Goal: Task Accomplishment & Management: Complete application form

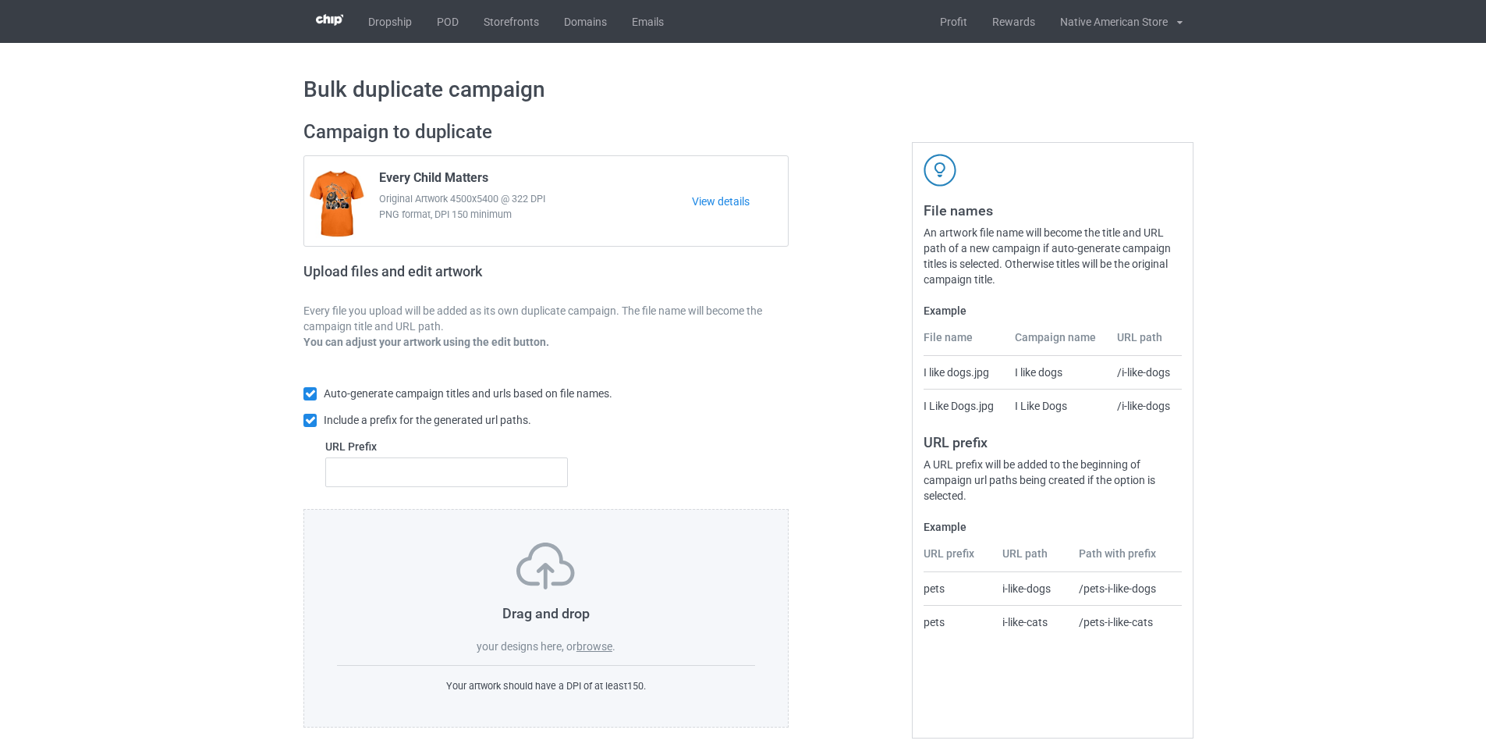
scroll to position [17, 0]
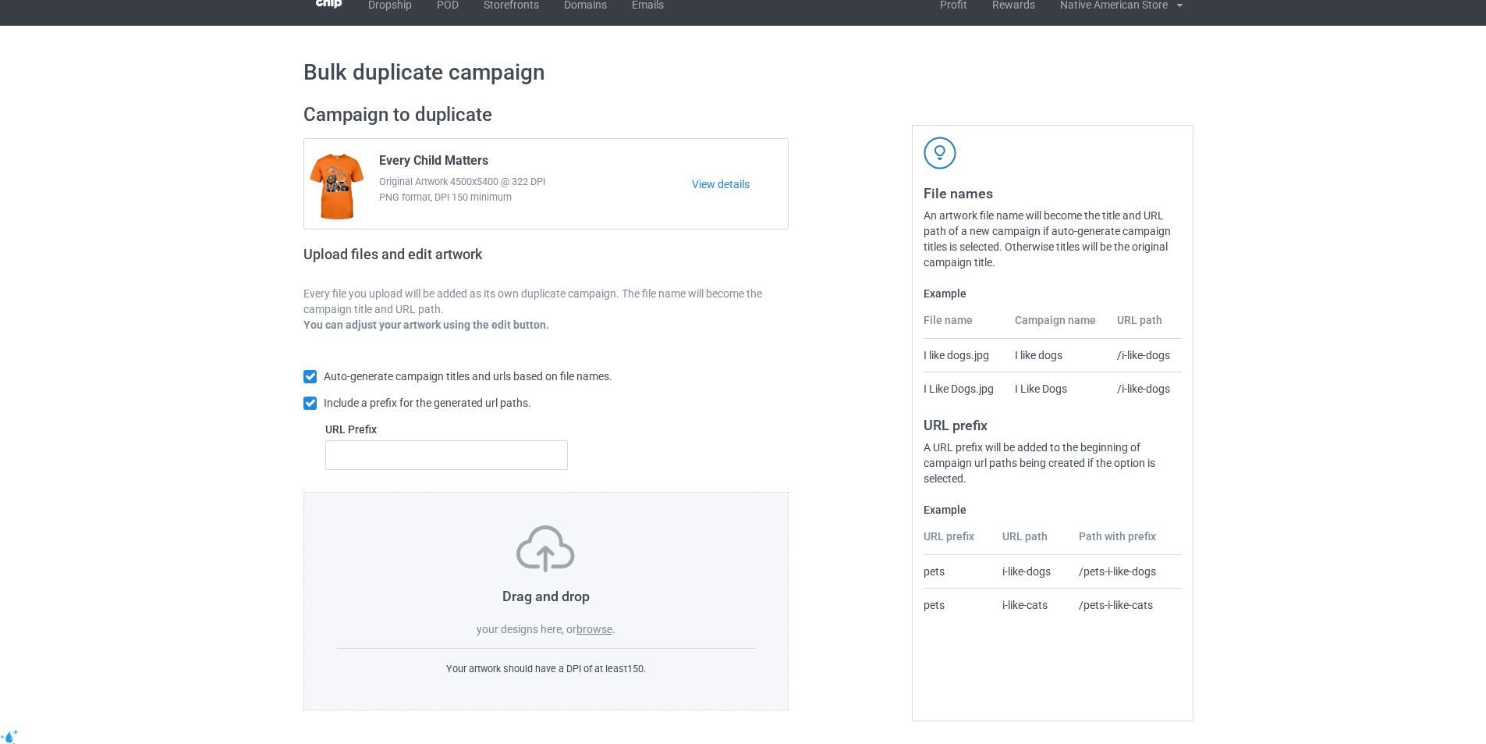
click at [599, 630] on label "browse" at bounding box center [595, 629] width 36 height 12
click at [0, 0] on input "browse" at bounding box center [0, 0] width 0 height 0
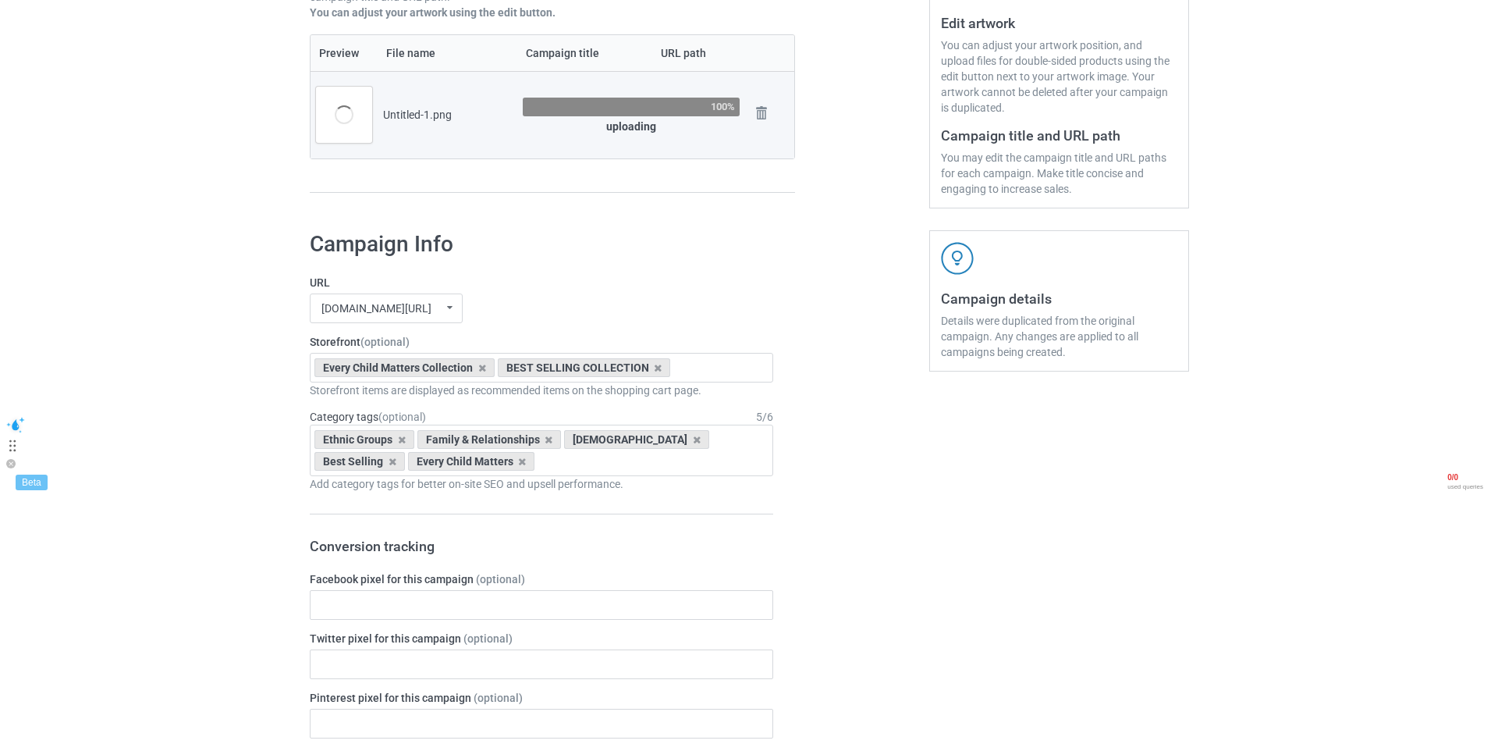
scroll to position [173, 0]
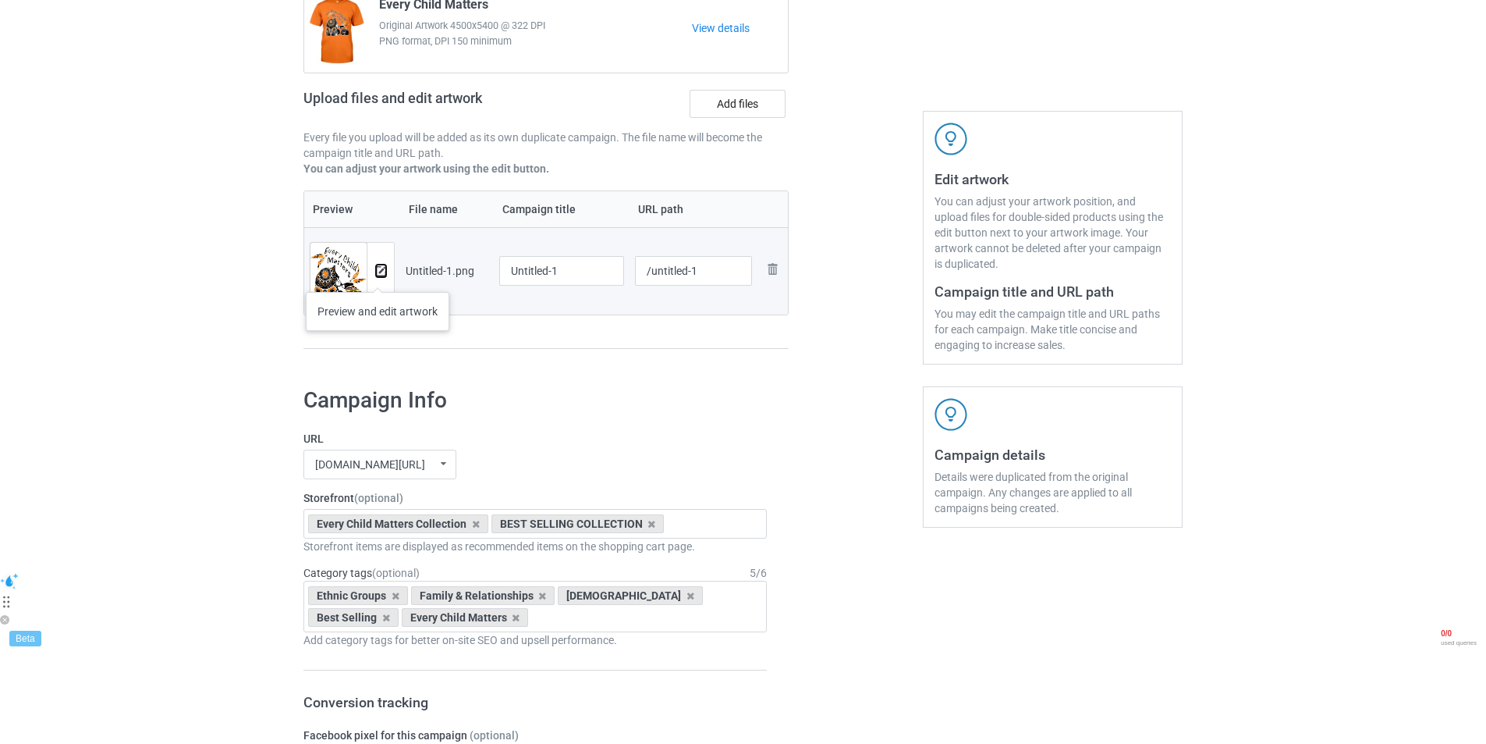
click at [378, 276] on img at bounding box center [381, 271] width 10 height 10
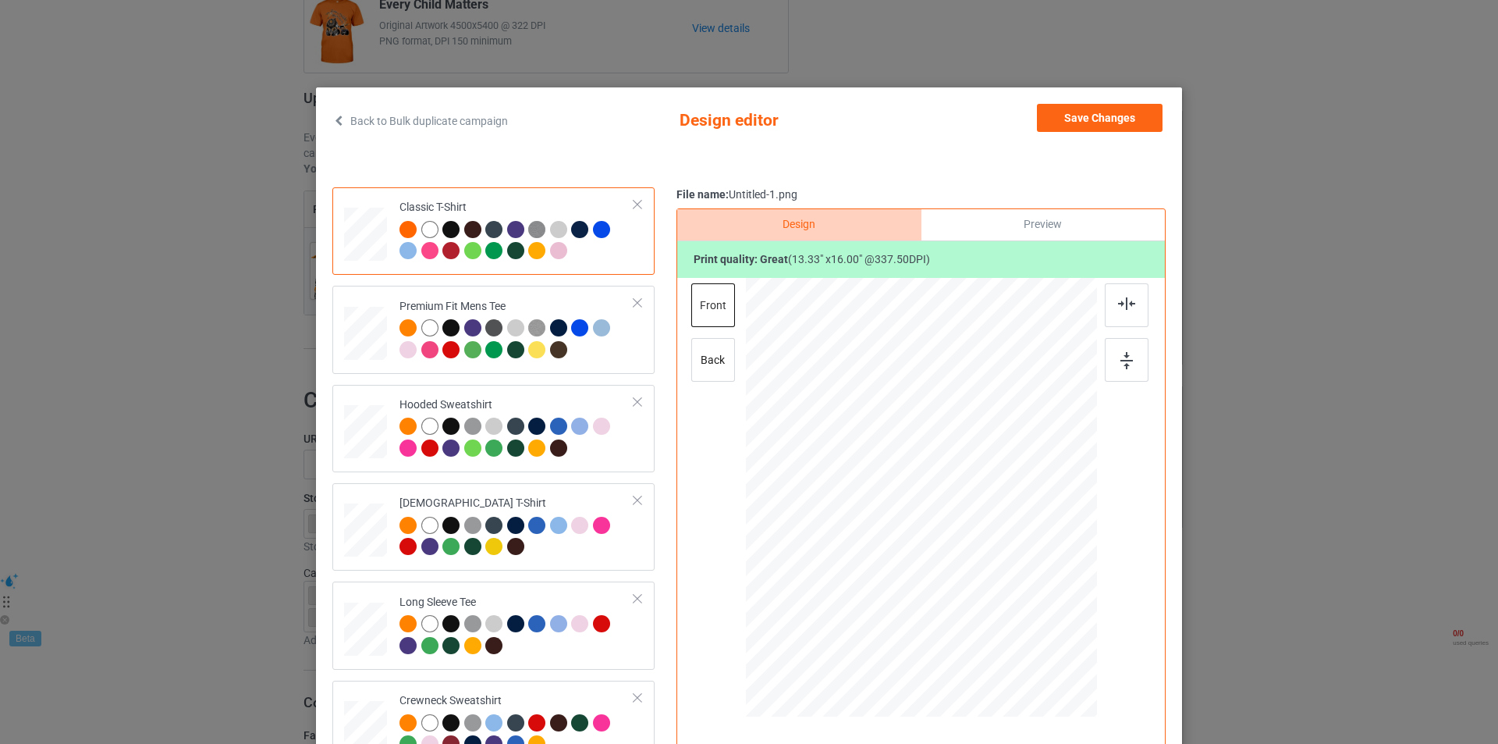
click at [442, 232] on div at bounding box center [450, 229] width 17 height 17
click at [442, 324] on div at bounding box center [450, 327] width 17 height 17
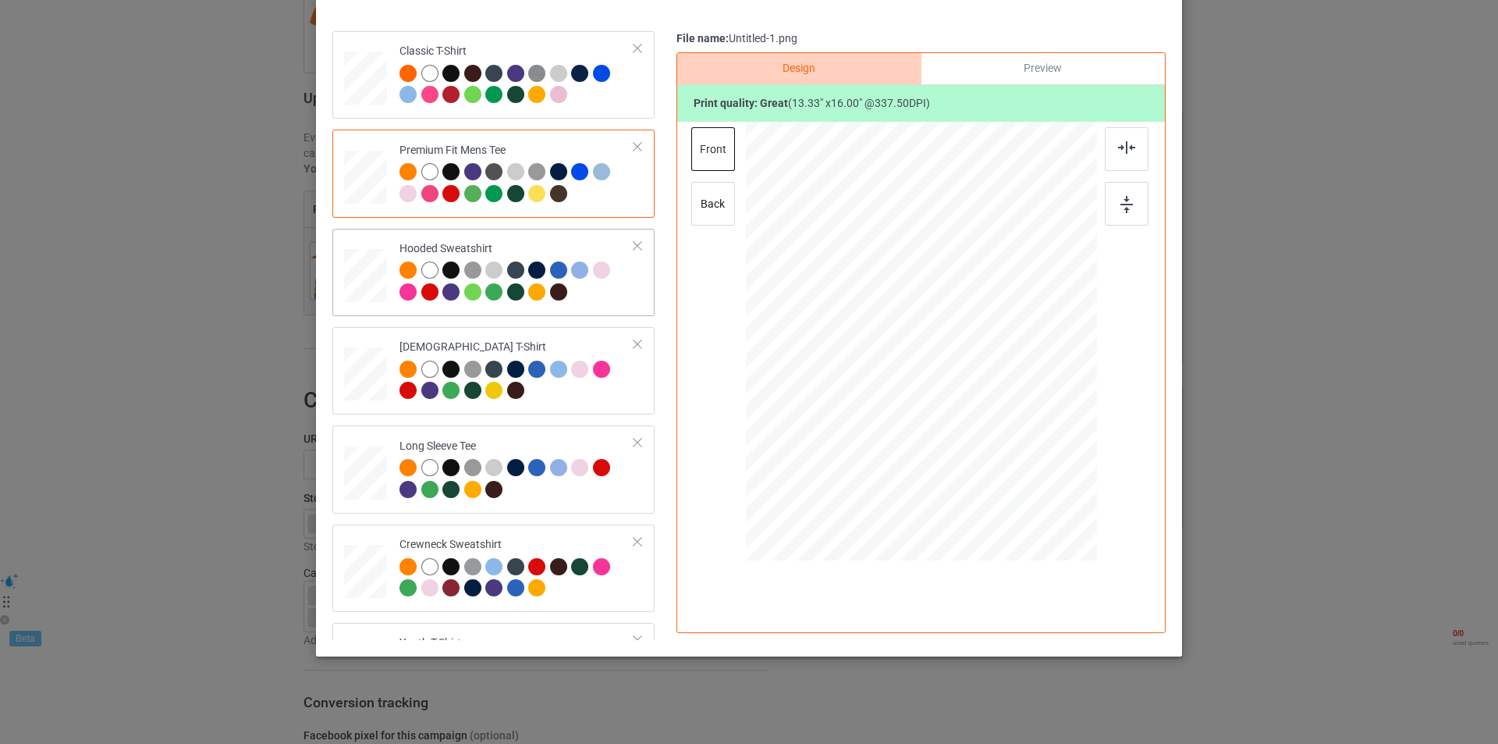
scroll to position [0, 0]
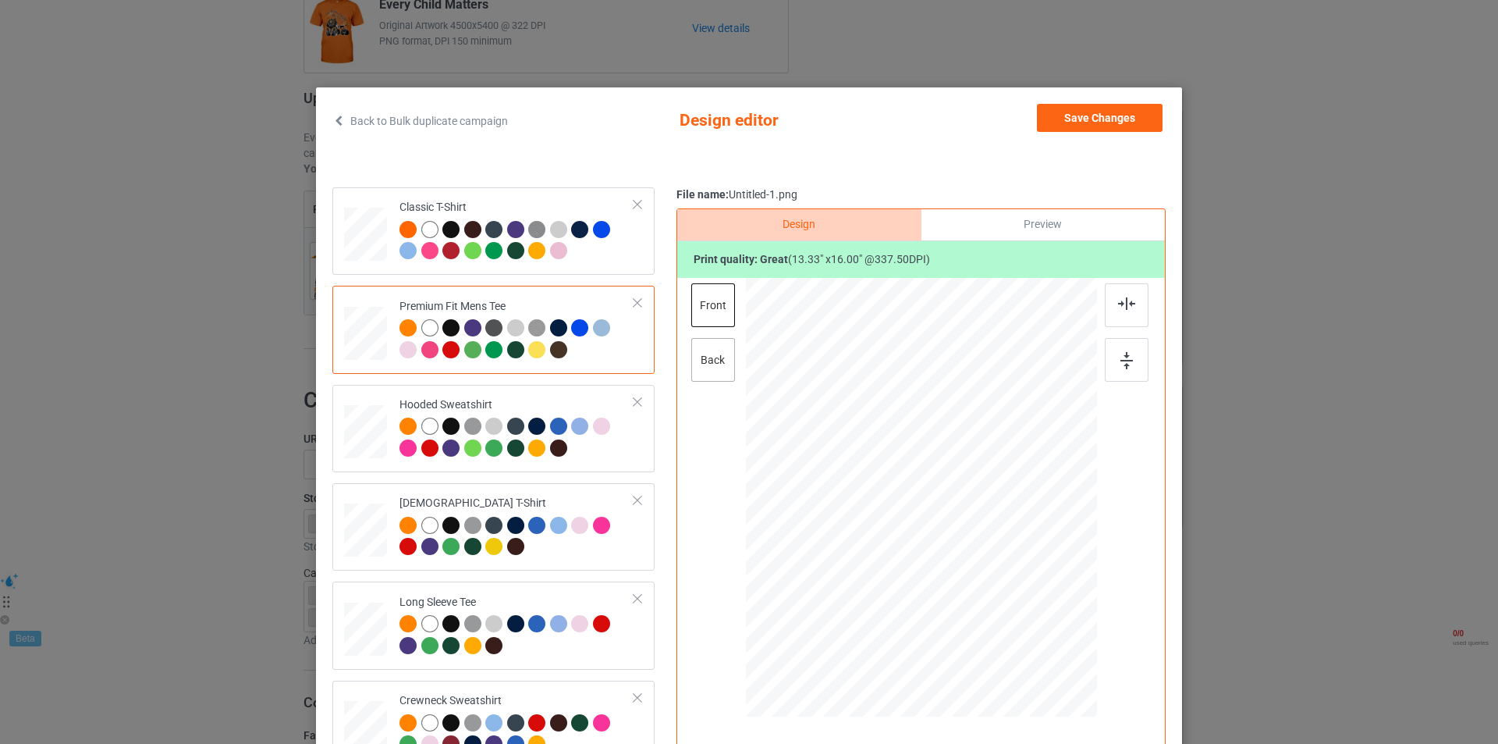
click at [726, 358] on div "back" at bounding box center [713, 360] width 44 height 44
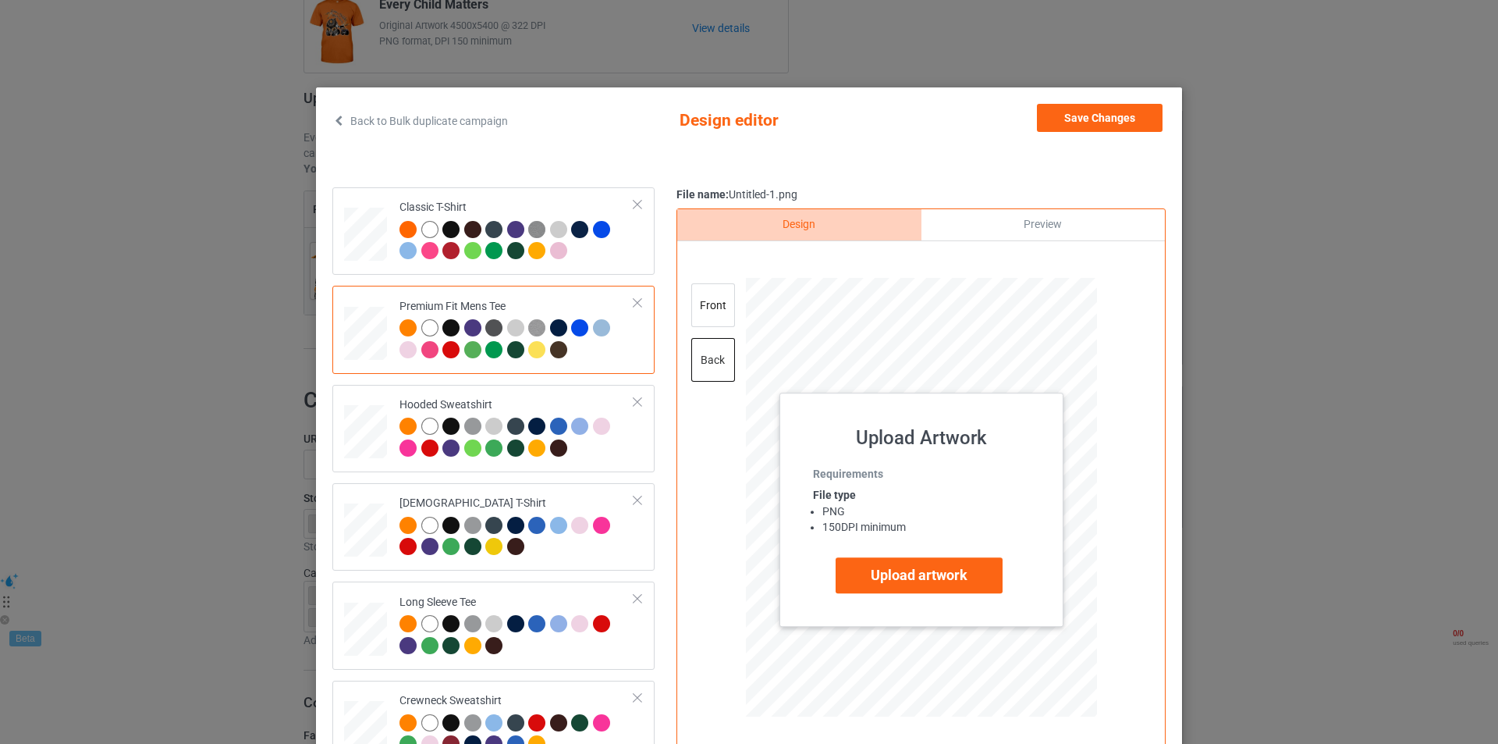
click at [718, 359] on div "back" at bounding box center [713, 360] width 44 height 44
click at [705, 309] on div "front" at bounding box center [713, 305] width 44 height 44
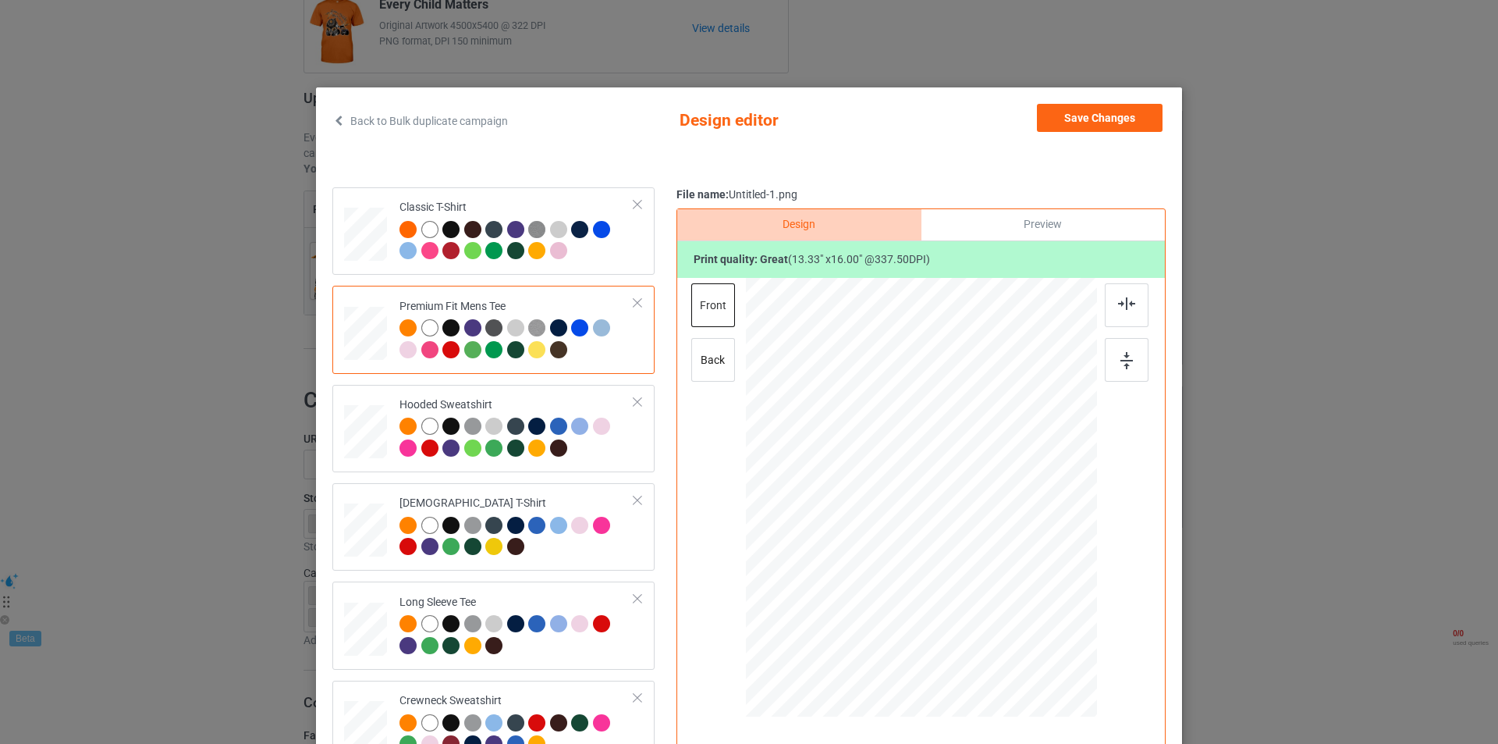
click at [981, 230] on div "Preview" at bounding box center [1042, 224] width 243 height 31
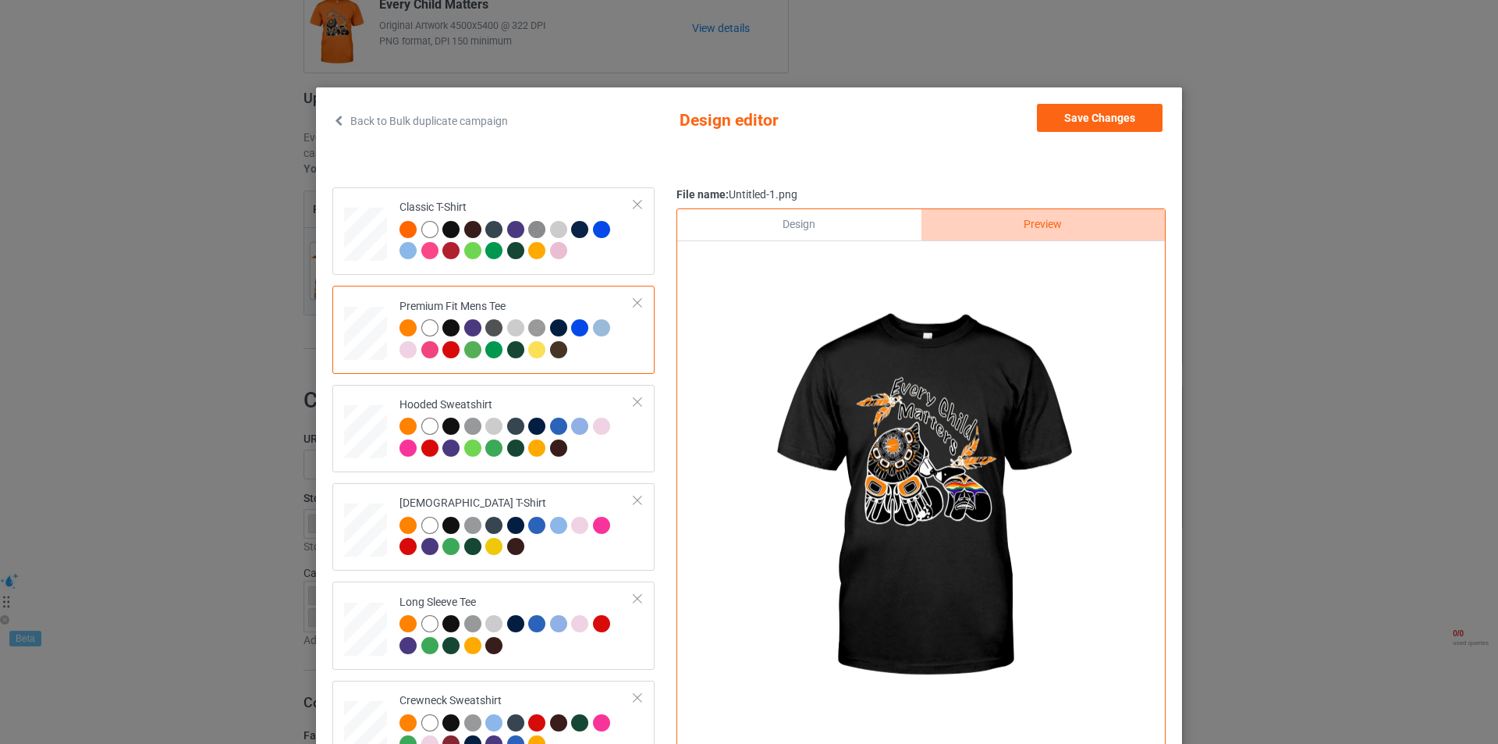
click at [813, 221] on div "Design" at bounding box center [798, 224] width 243 height 31
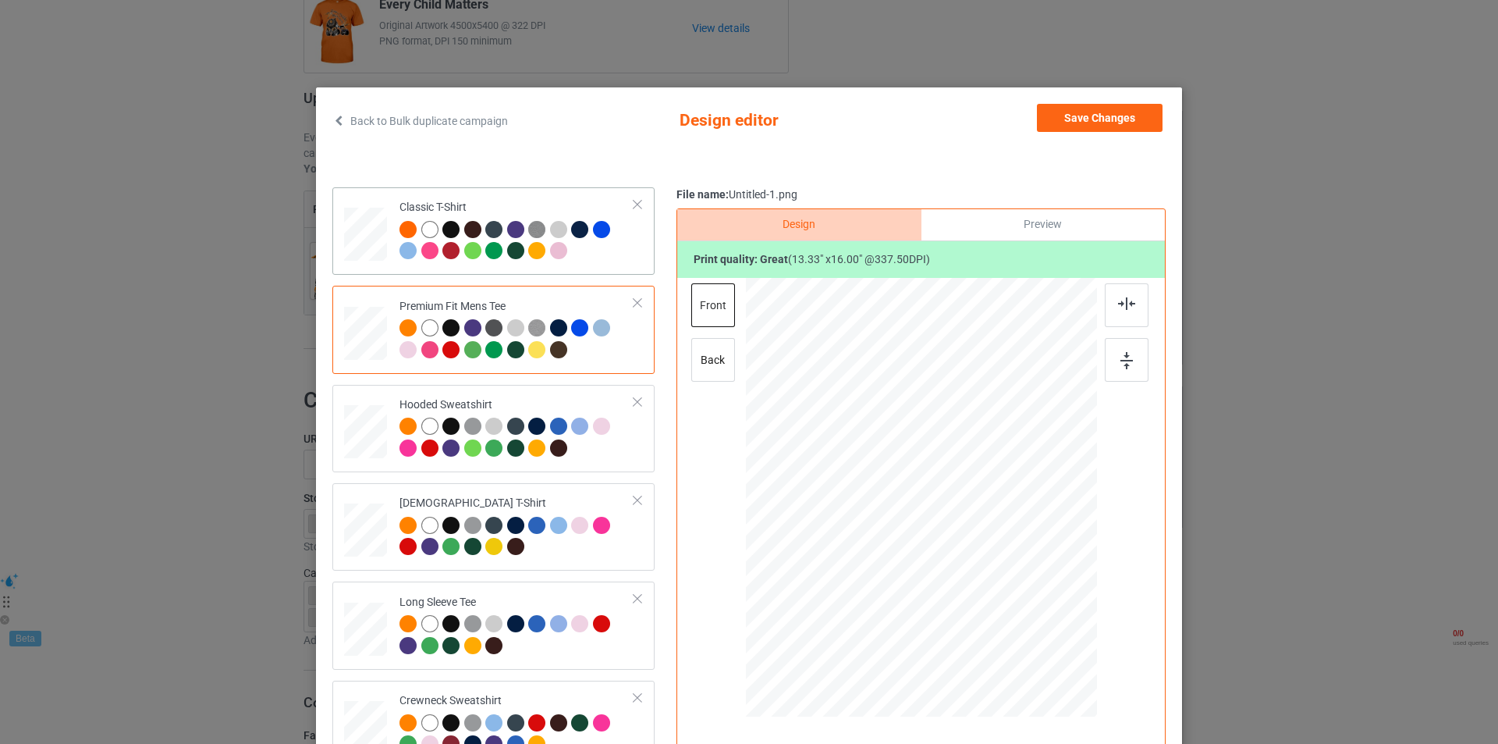
click at [357, 238] on div at bounding box center [366, 228] width 18 height 21
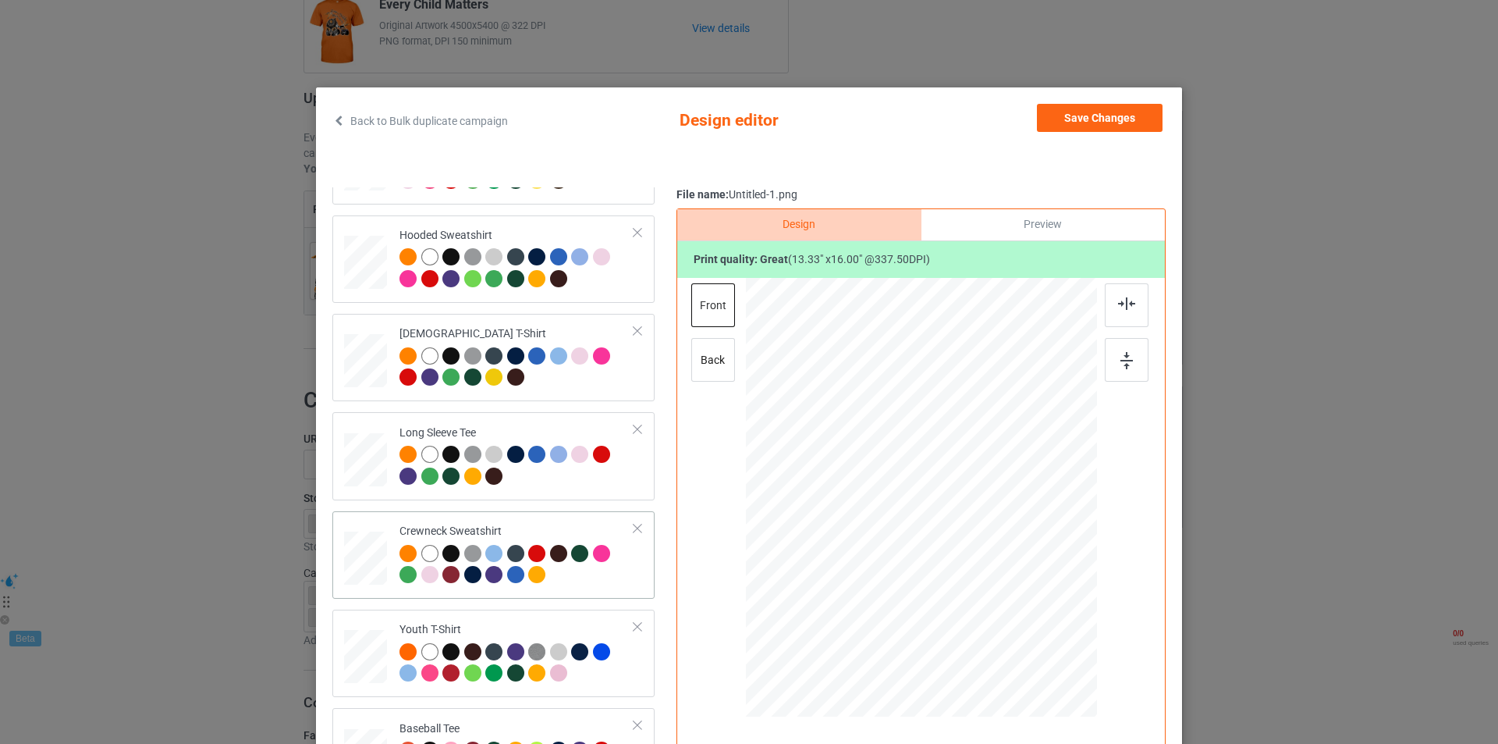
click at [357, 564] on div at bounding box center [366, 554] width 19 height 22
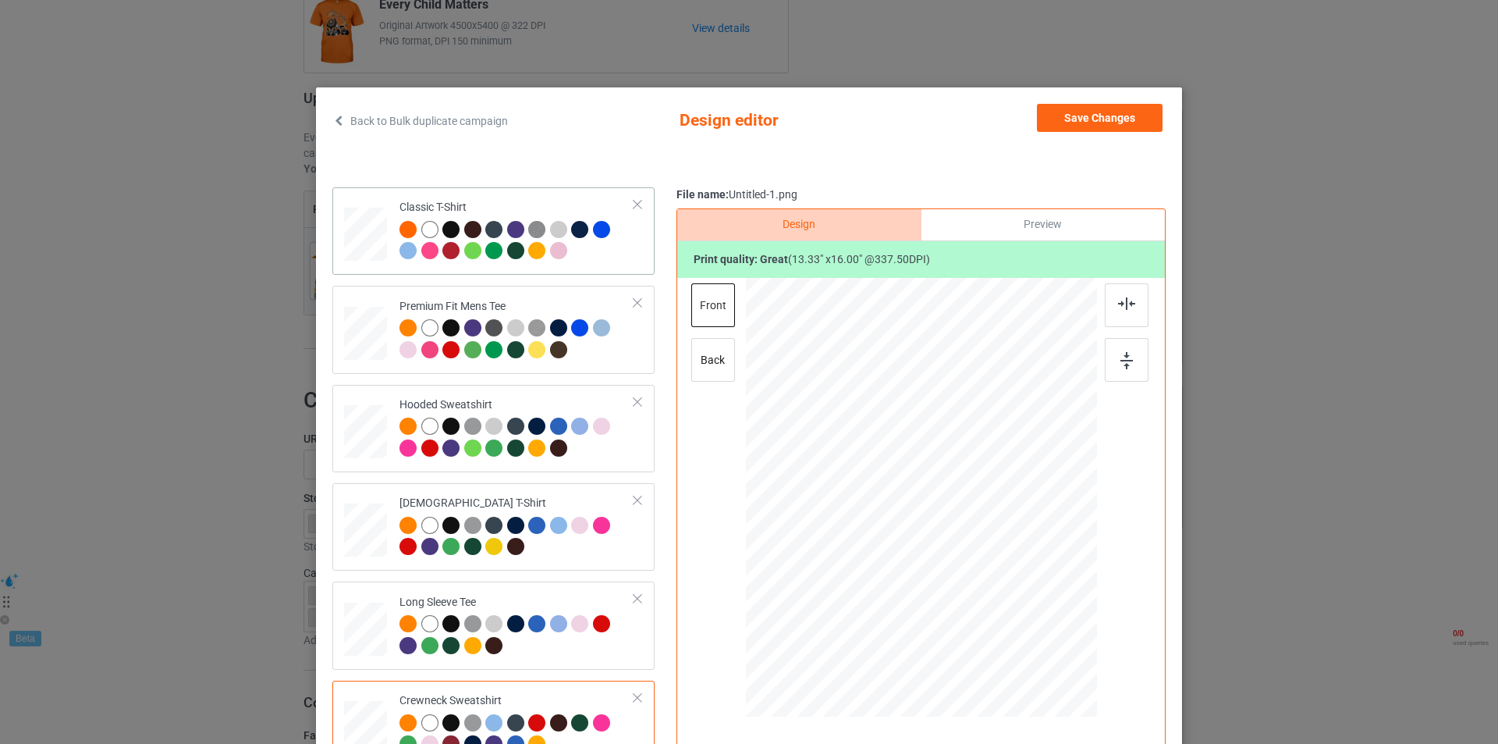
click at [408, 224] on div at bounding box center [407, 229] width 17 height 17
click at [359, 428] on div at bounding box center [366, 427] width 16 height 18
click at [421, 231] on div at bounding box center [429, 229] width 17 height 17
click at [391, 228] on td "Classic T-Shirt" at bounding box center [517, 231] width 252 height 75
click at [399, 228] on div at bounding box center [407, 229] width 17 height 17
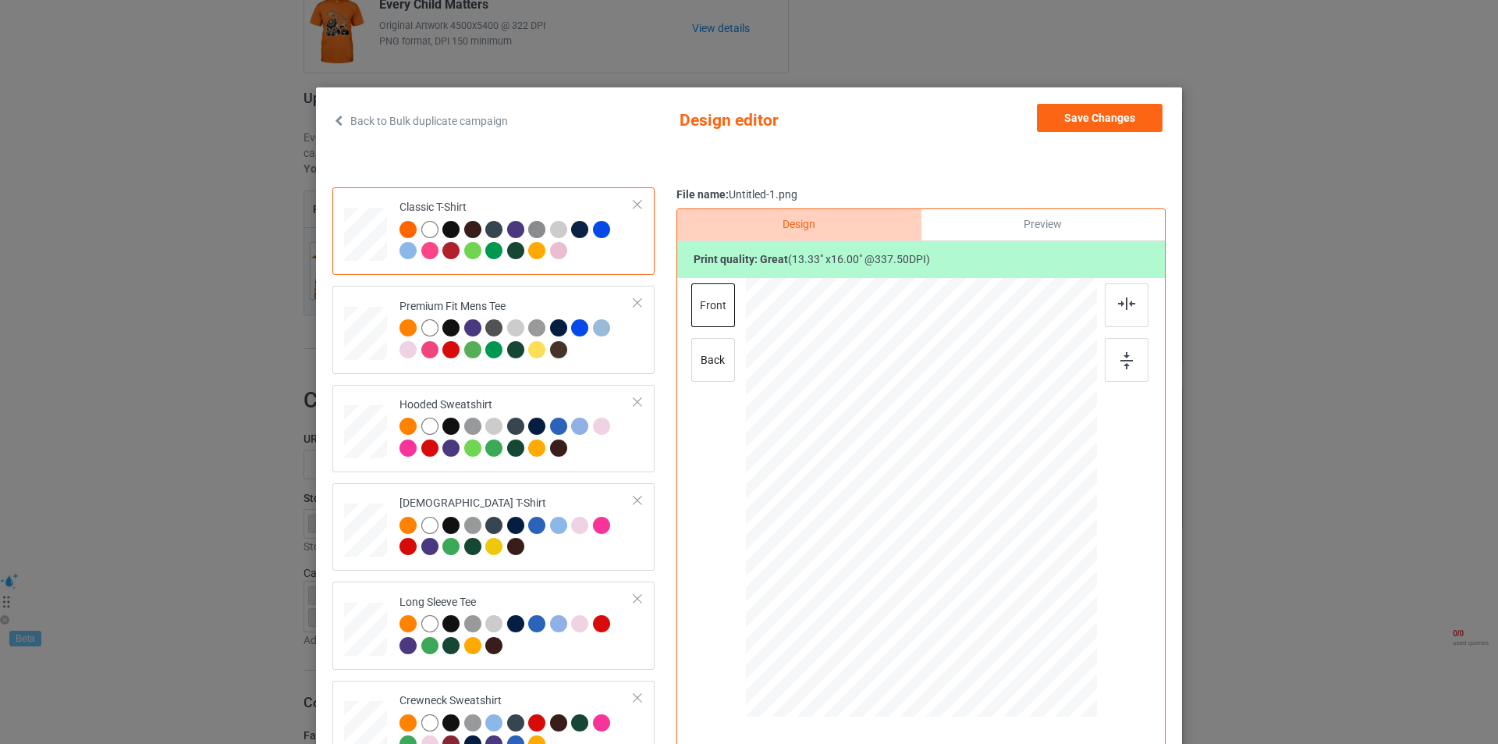
click at [445, 230] on div at bounding box center [450, 229] width 17 height 17
click at [1102, 120] on button "Save Changes" at bounding box center [1100, 118] width 126 height 28
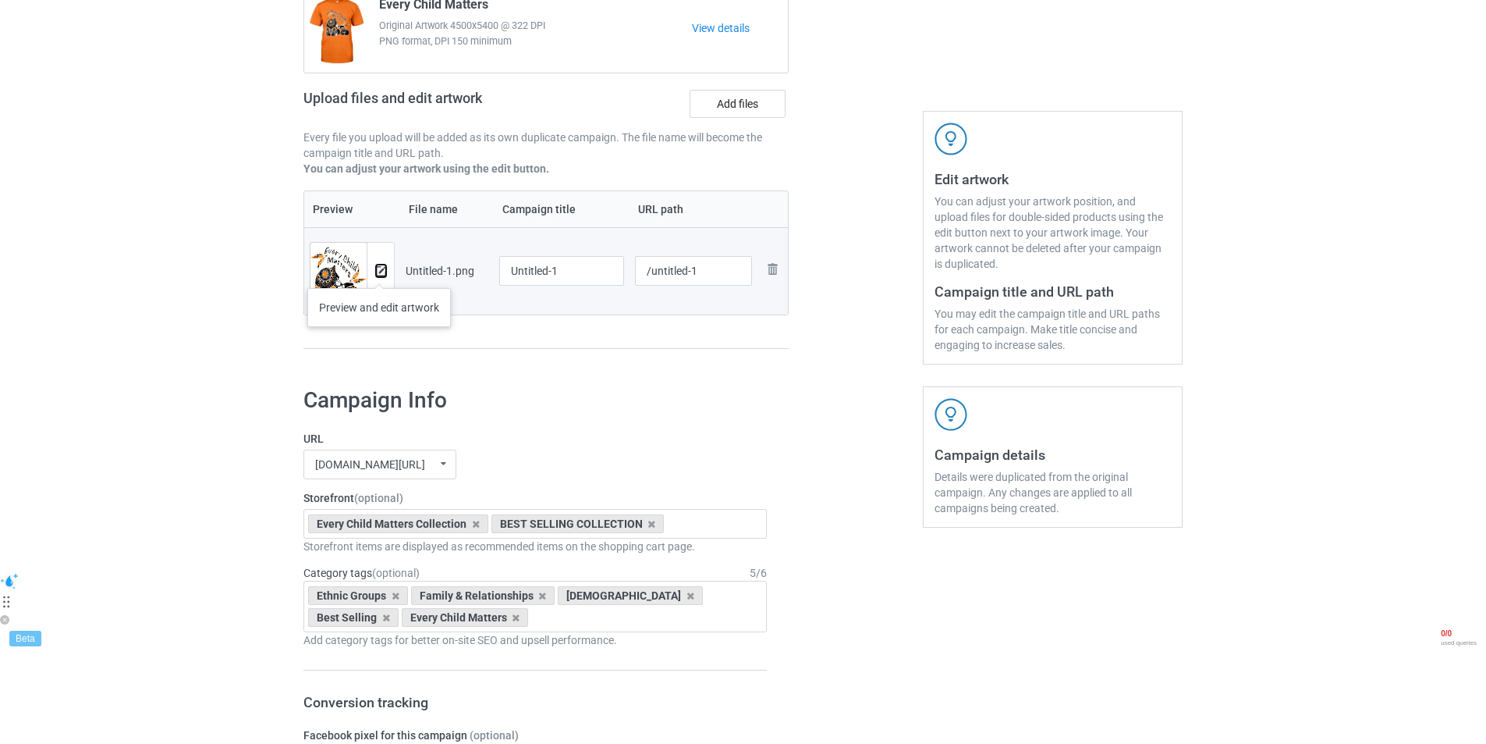
click at [379, 272] on img at bounding box center [381, 271] width 10 height 10
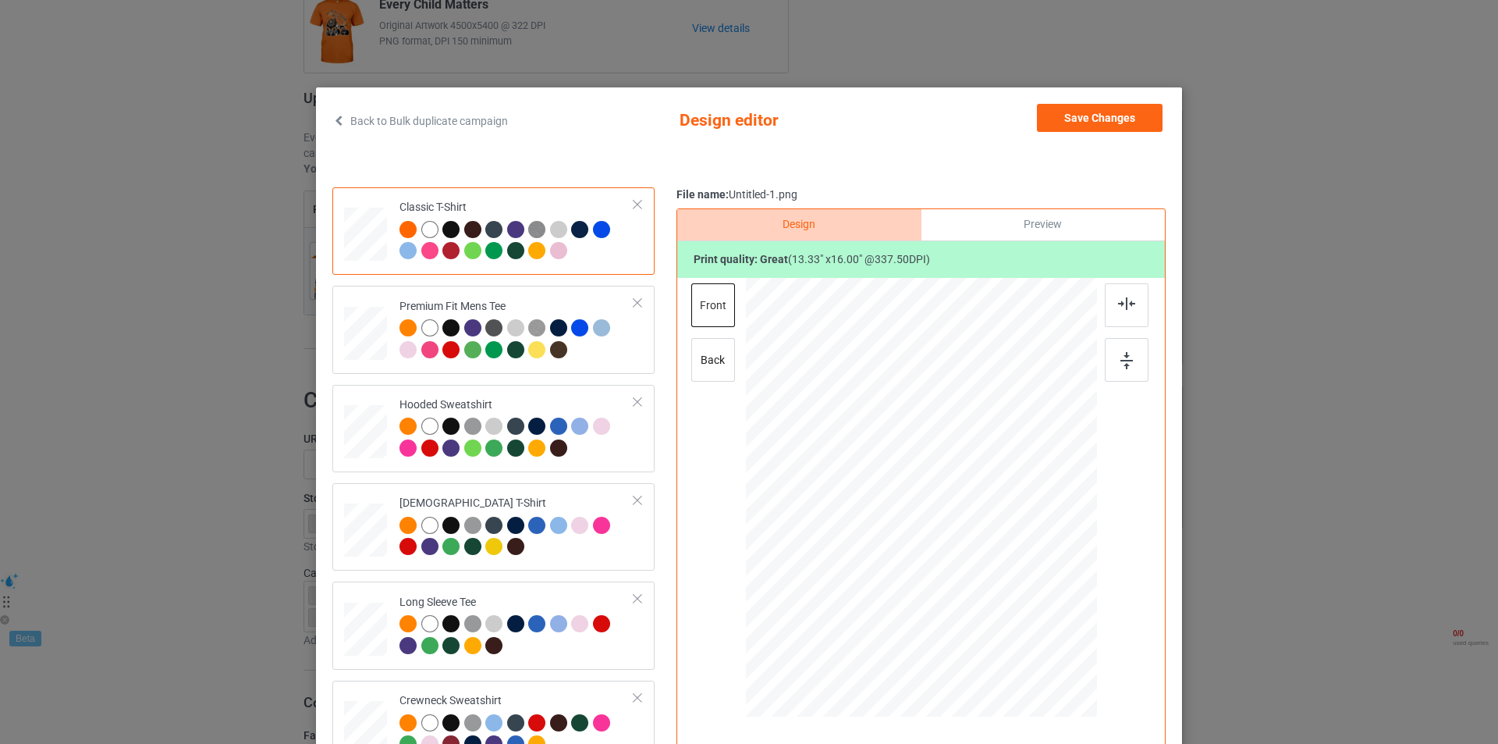
click at [445, 233] on div at bounding box center [450, 229] width 17 height 17
click at [1284, 174] on div "Back to Bulk duplicate campaign Design editor Save Changes Classic T-Shirt Prem…" at bounding box center [749, 372] width 1498 height 744
click at [632, 201] on div at bounding box center [637, 204] width 11 height 11
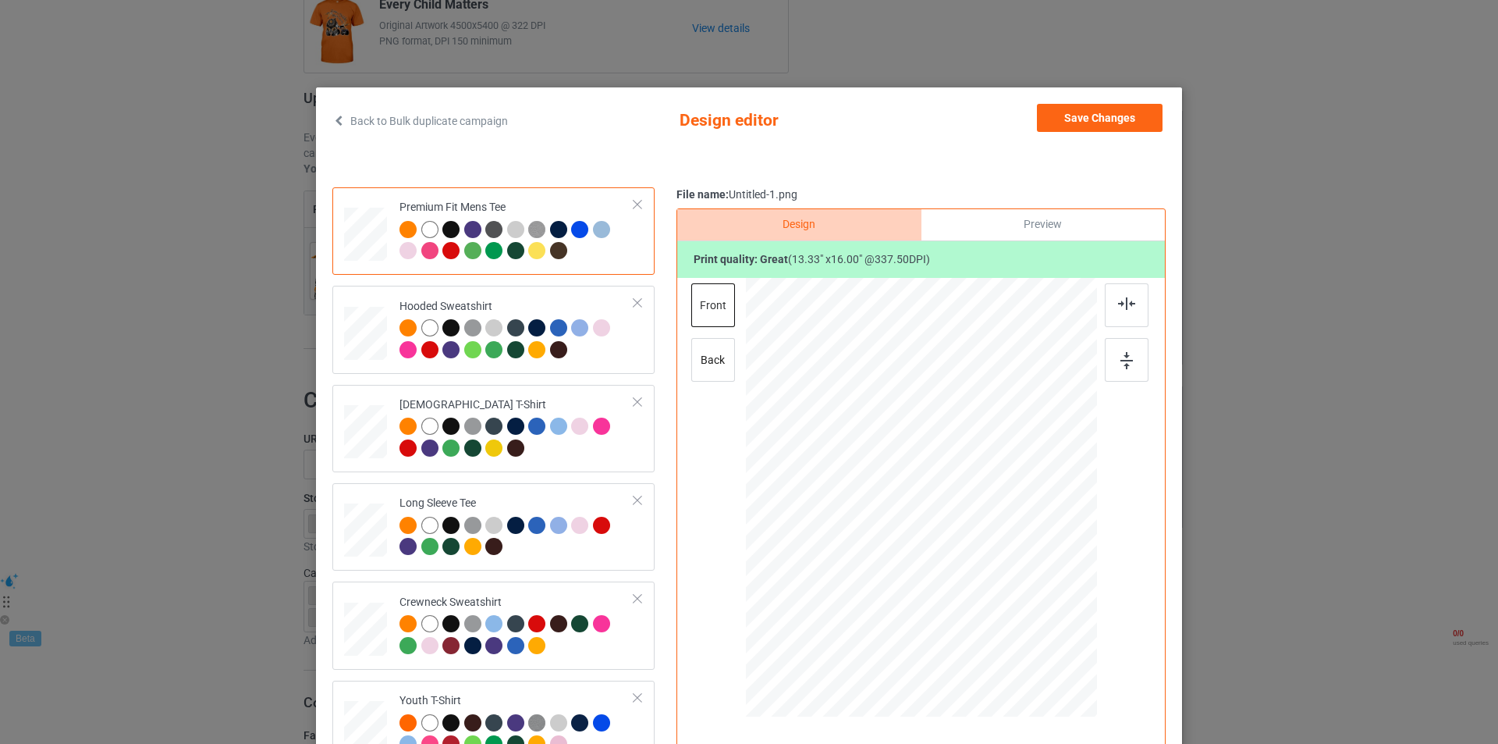
click at [632, 208] on div at bounding box center [637, 204] width 11 height 11
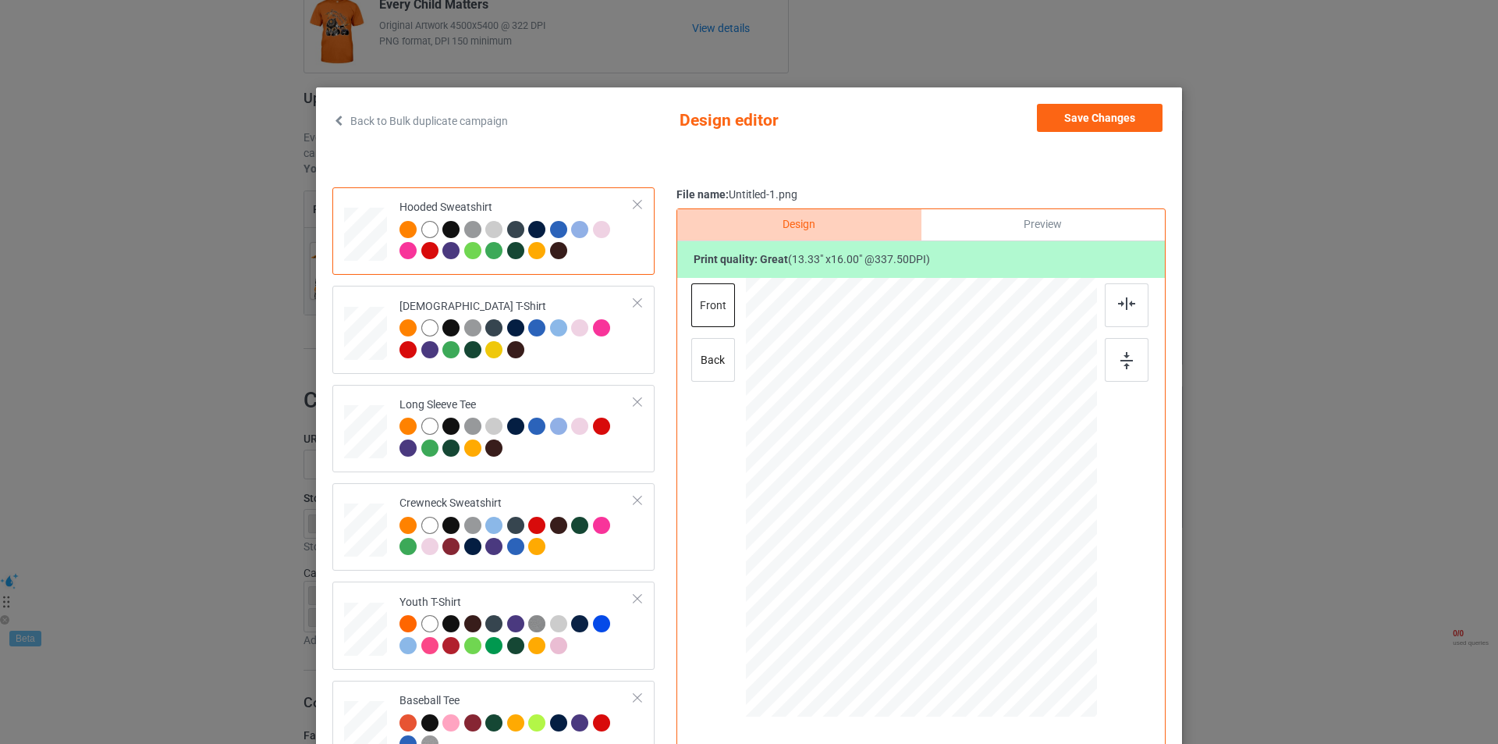
click at [620, 208] on div "Hooded Sweatshirt" at bounding box center [516, 229] width 235 height 59
click at [632, 207] on div at bounding box center [637, 204] width 11 height 11
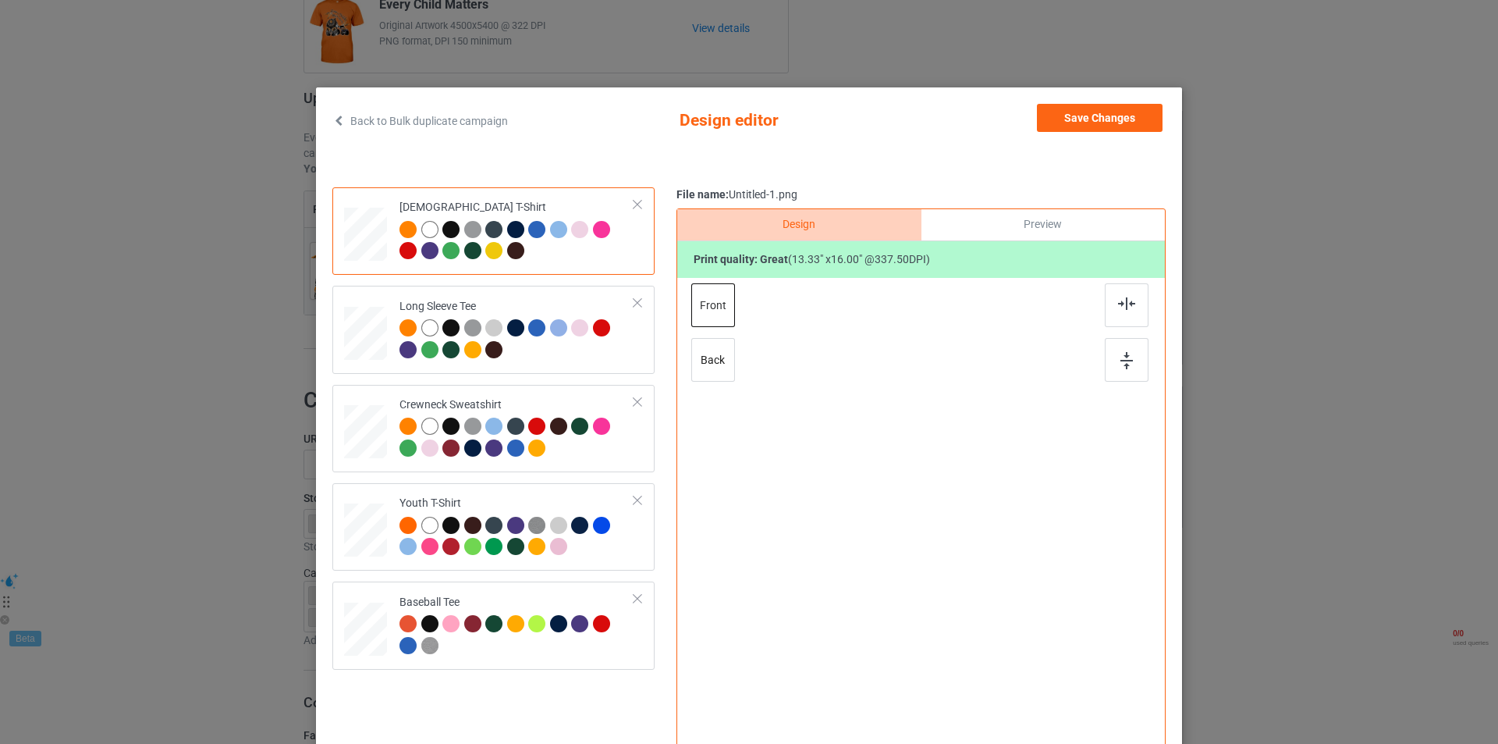
click at [632, 207] on div at bounding box center [637, 204] width 11 height 11
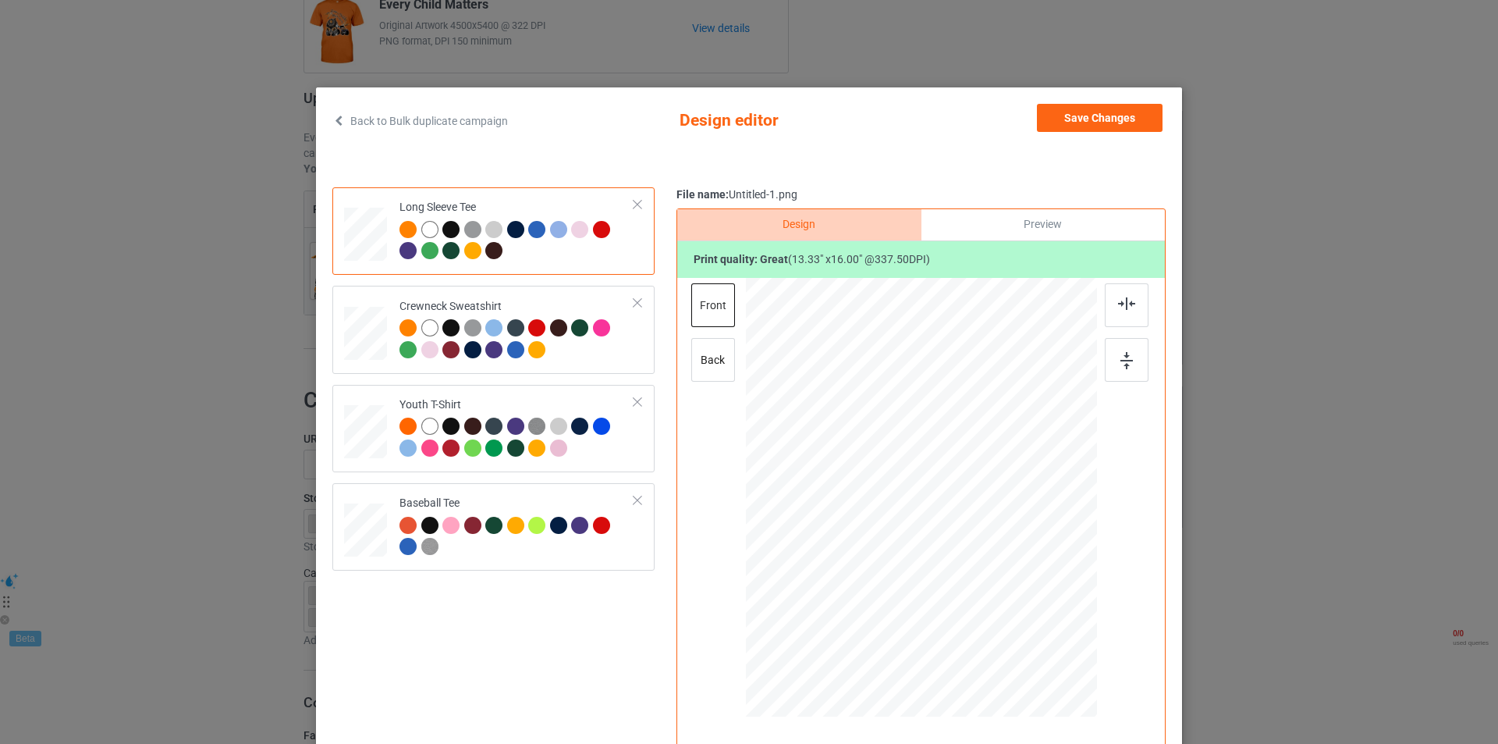
click at [380, 126] on link "Back to Bulk duplicate campaign" at bounding box center [420, 121] width 176 height 34
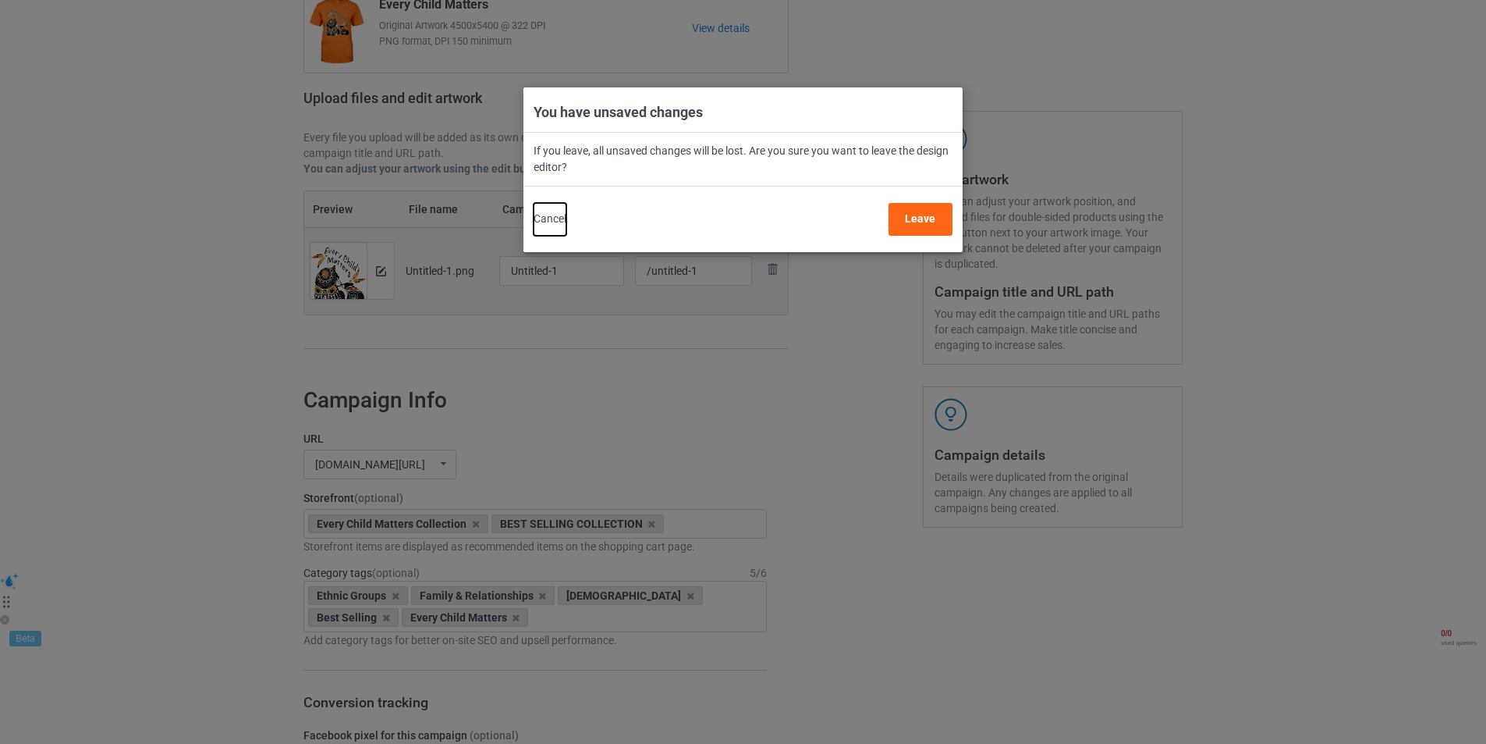
click at [548, 211] on button "Cancel" at bounding box center [550, 219] width 33 height 33
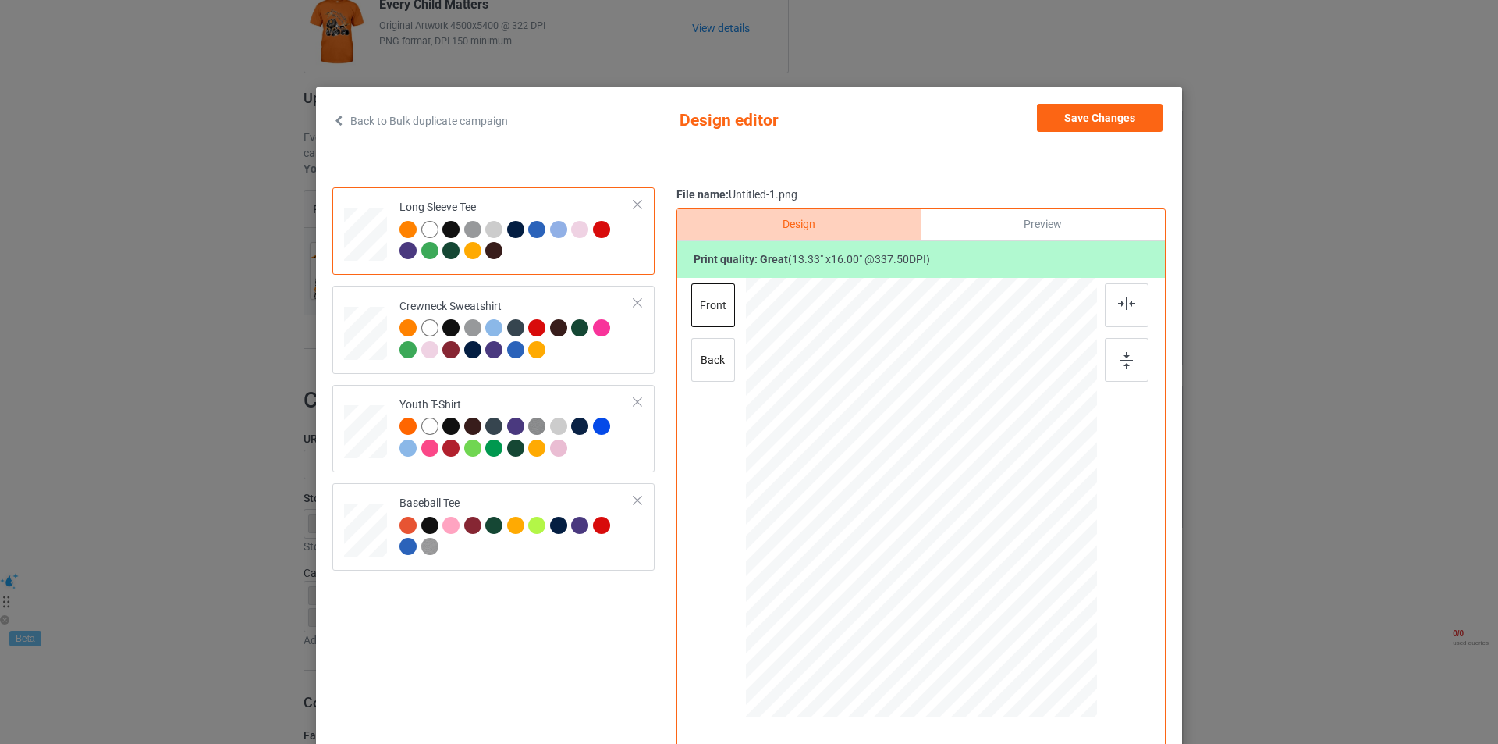
click at [632, 205] on div at bounding box center [637, 204] width 11 height 11
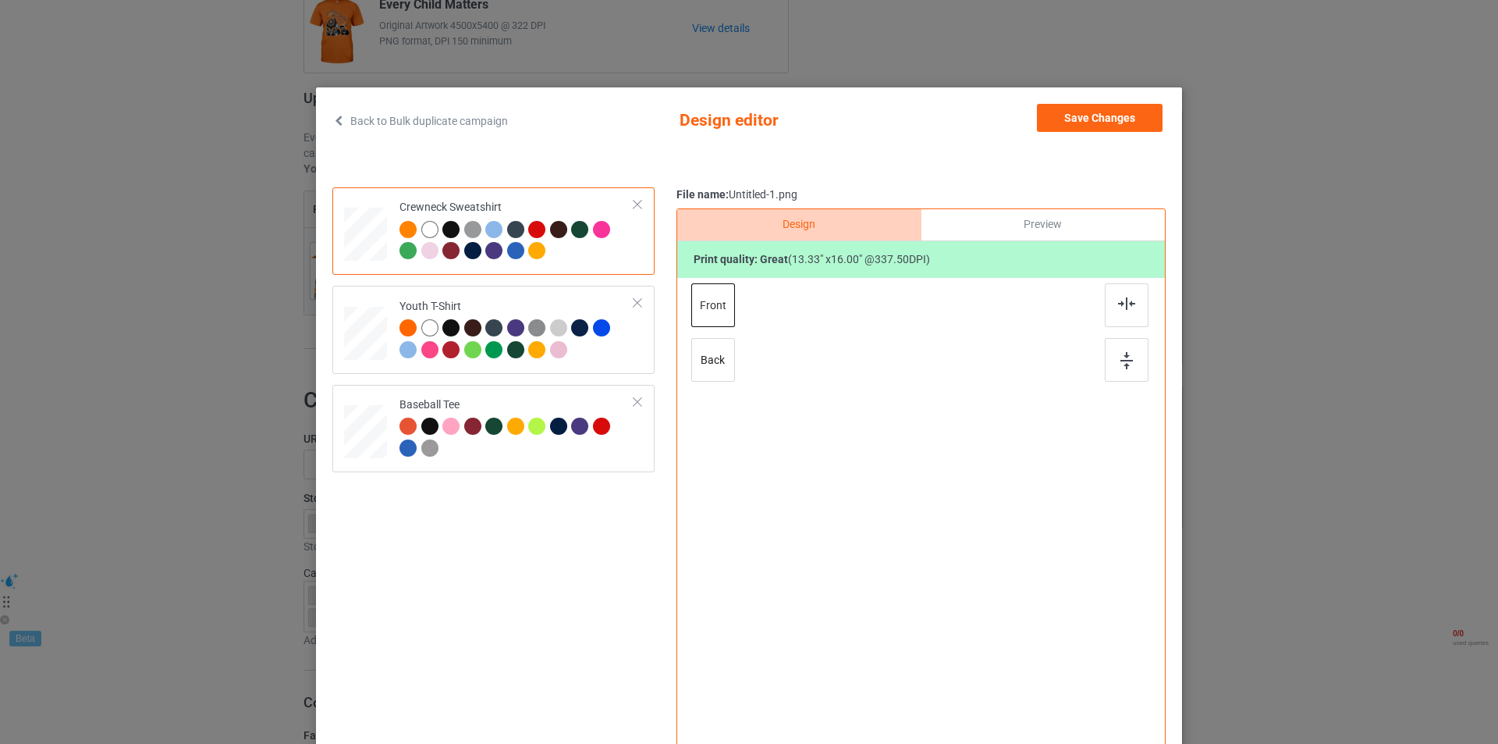
click at [632, 205] on div at bounding box center [637, 204] width 11 height 11
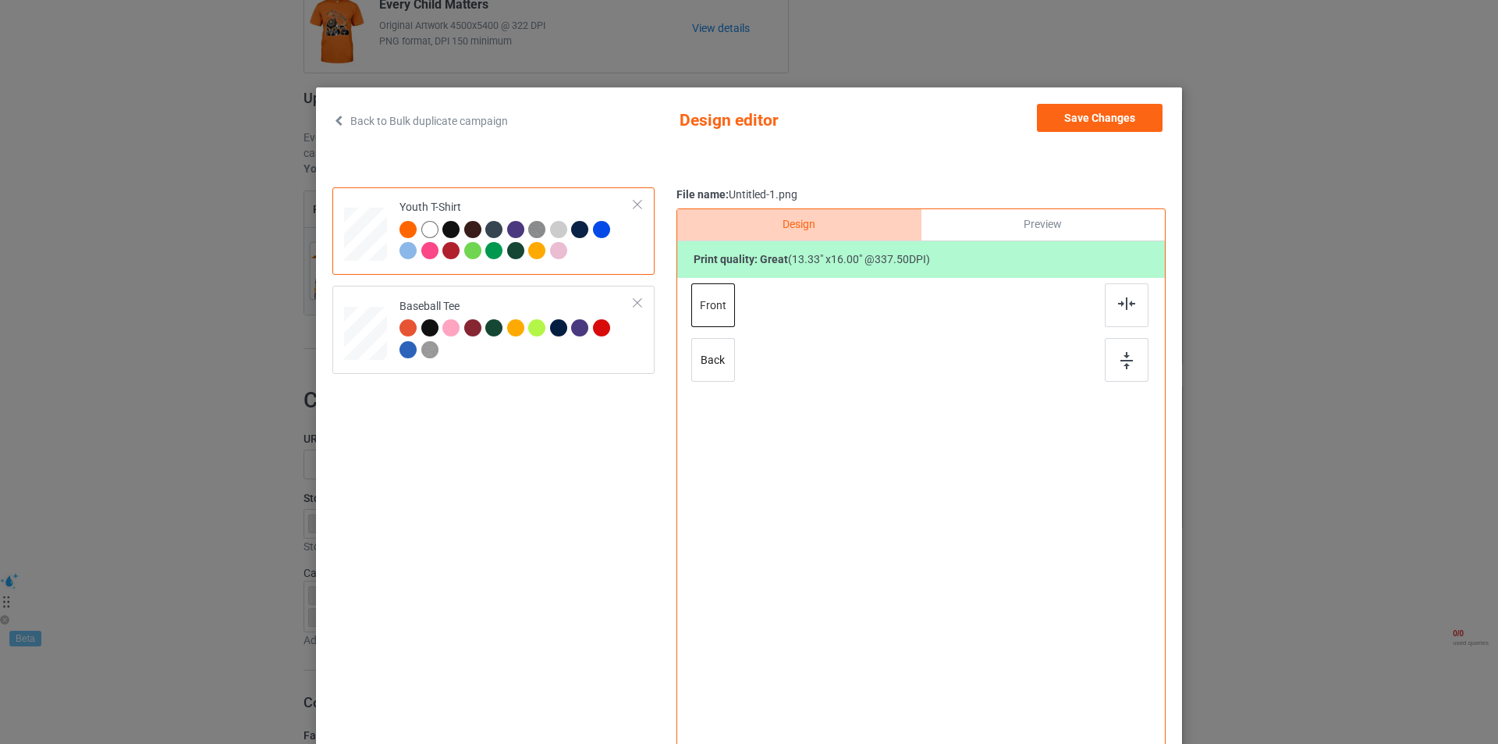
click at [632, 205] on div at bounding box center [637, 204] width 11 height 11
click at [628, 299] on div "Baseball Tee" at bounding box center [516, 328] width 235 height 59
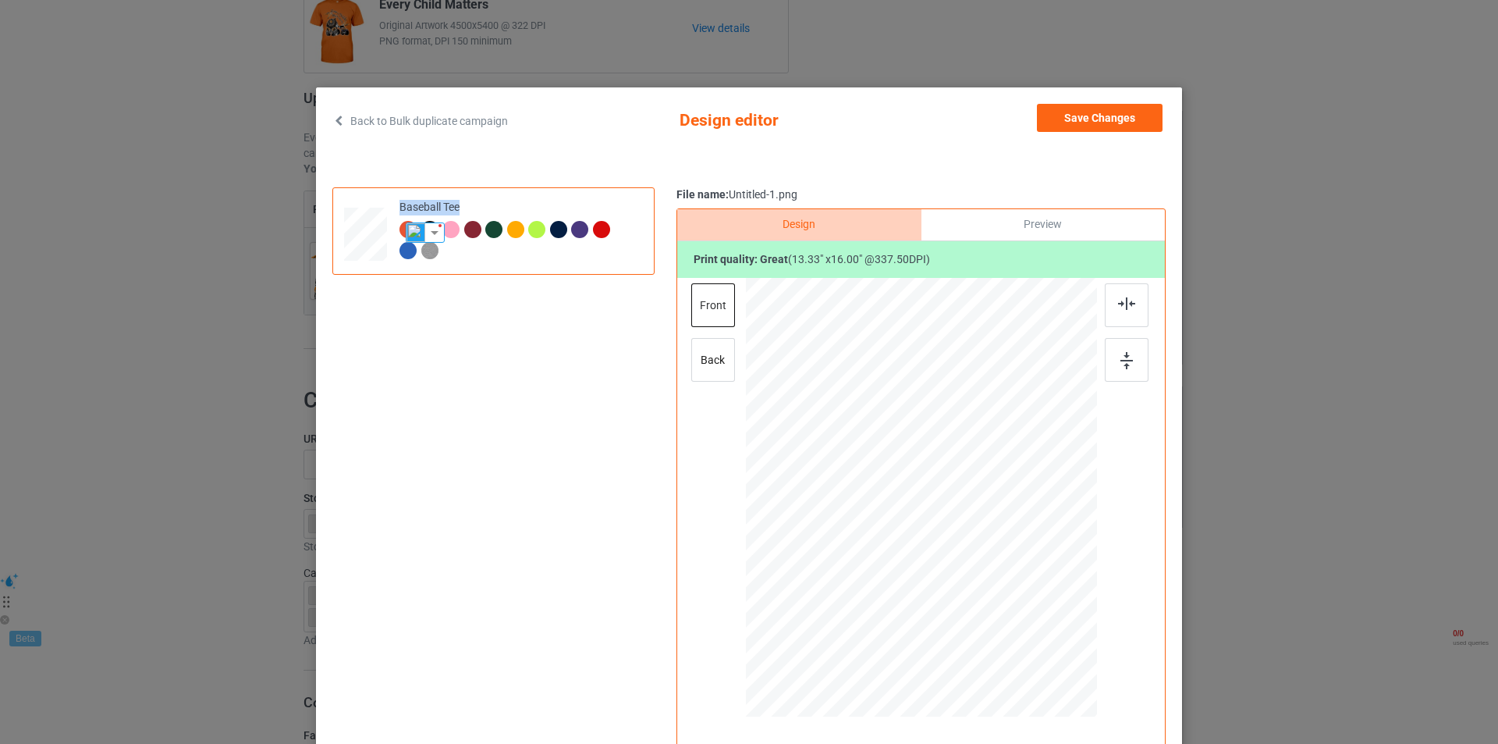
click at [1252, 172] on div "Back to Bulk duplicate campaign Design editor Save Changes Baseball Tee File na…" at bounding box center [749, 372] width 1498 height 744
click at [954, 44] on div "Back to Bulk duplicate campaign Design editor Save Changes Baseball Tee File na…" at bounding box center [749, 372] width 1498 height 744
click at [1106, 122] on button "Save Changes" at bounding box center [1100, 118] width 126 height 28
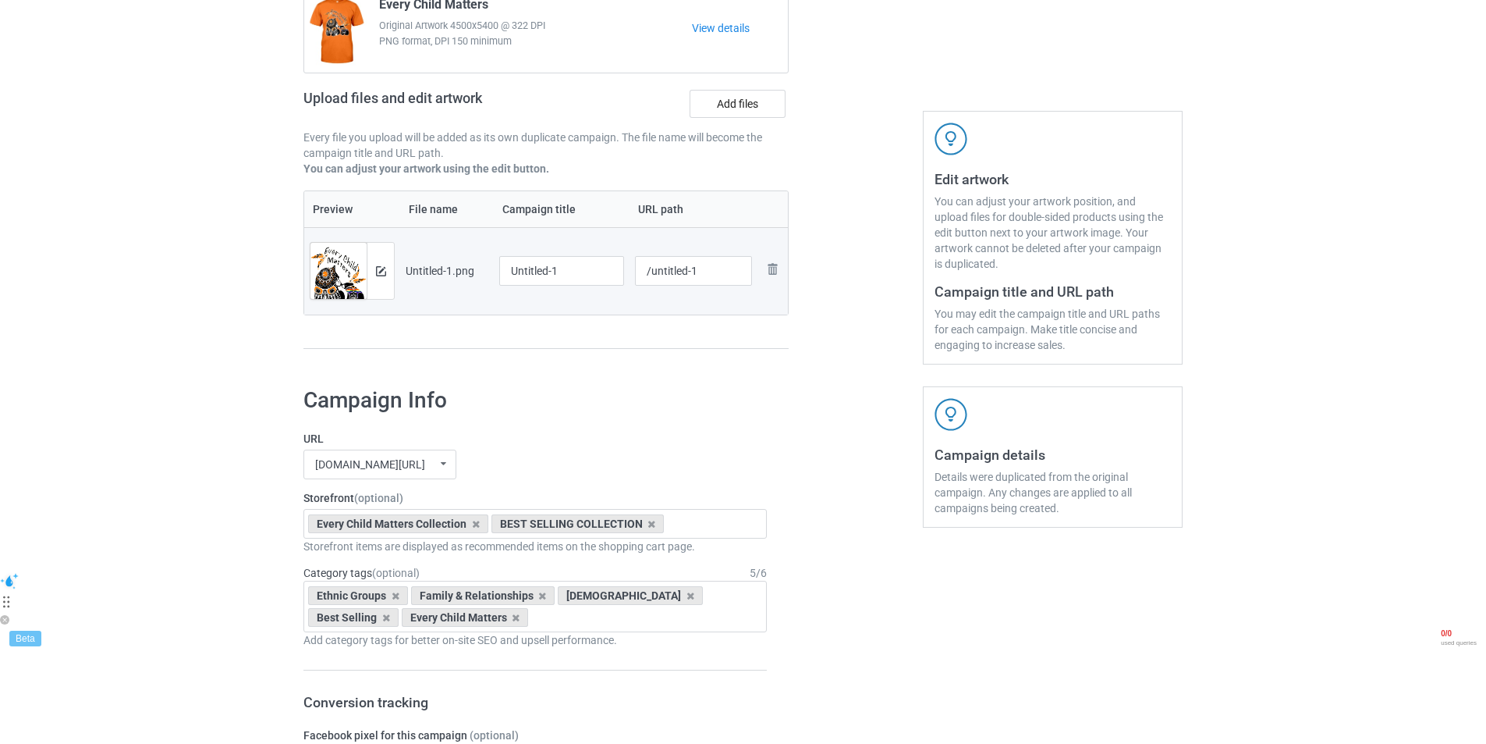
click at [392, 282] on div at bounding box center [380, 271] width 27 height 56
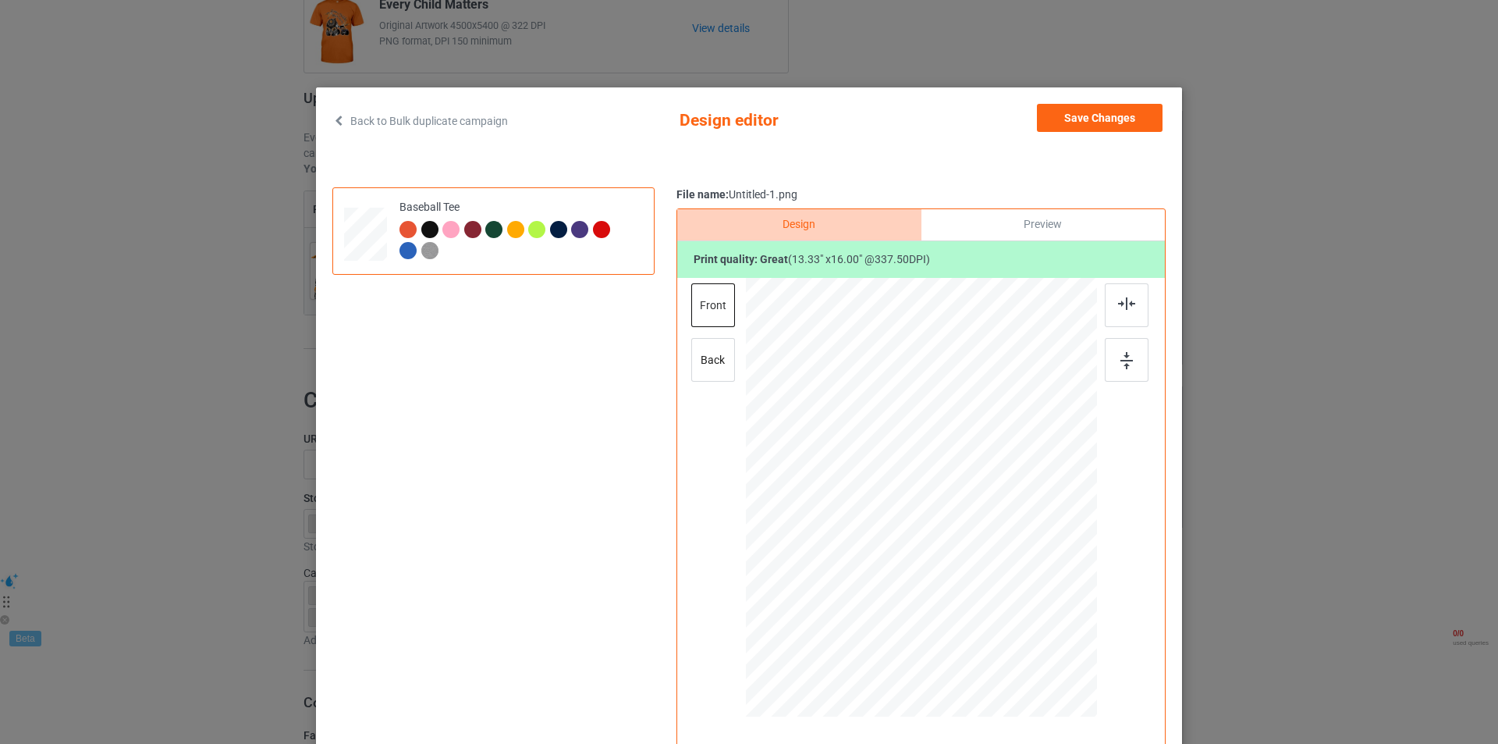
click at [1149, 66] on div "Back to Bulk duplicate campaign Design editor Save Changes Baseball Tee File na…" at bounding box center [749, 372] width 1498 height 744
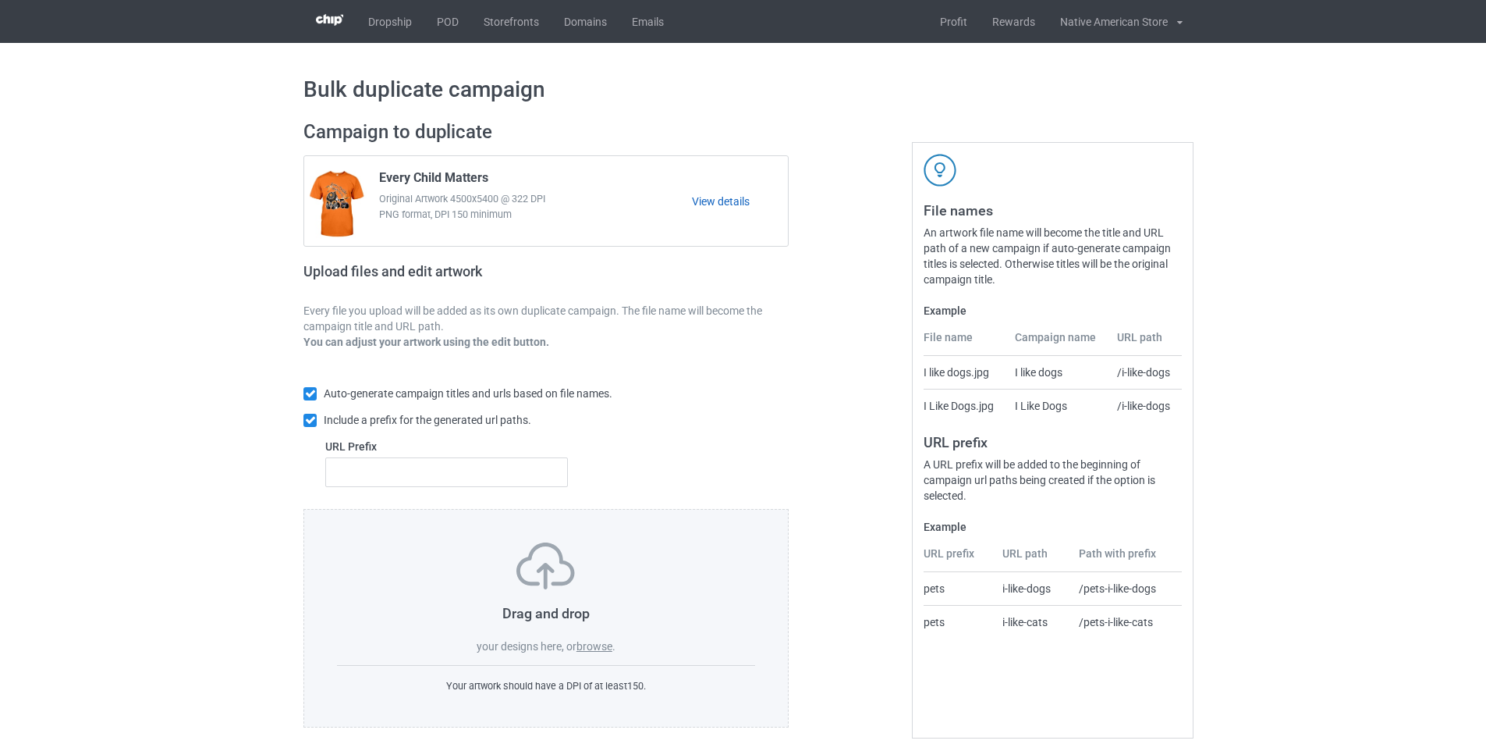
click at [702, 202] on link "View details" at bounding box center [740, 202] width 96 height 16
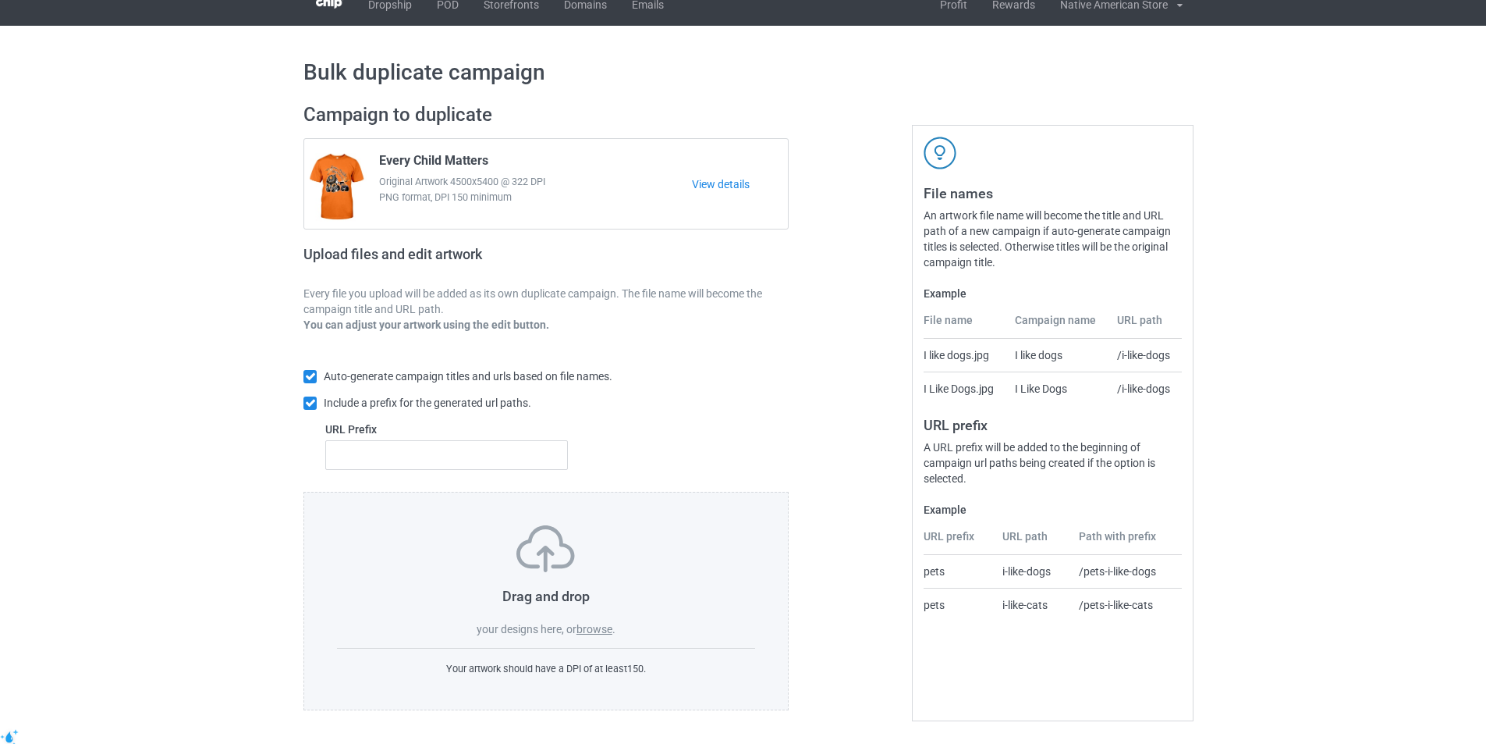
click at [605, 627] on label "browse" at bounding box center [595, 629] width 36 height 12
click at [0, 0] on input "browse" at bounding box center [0, 0] width 0 height 0
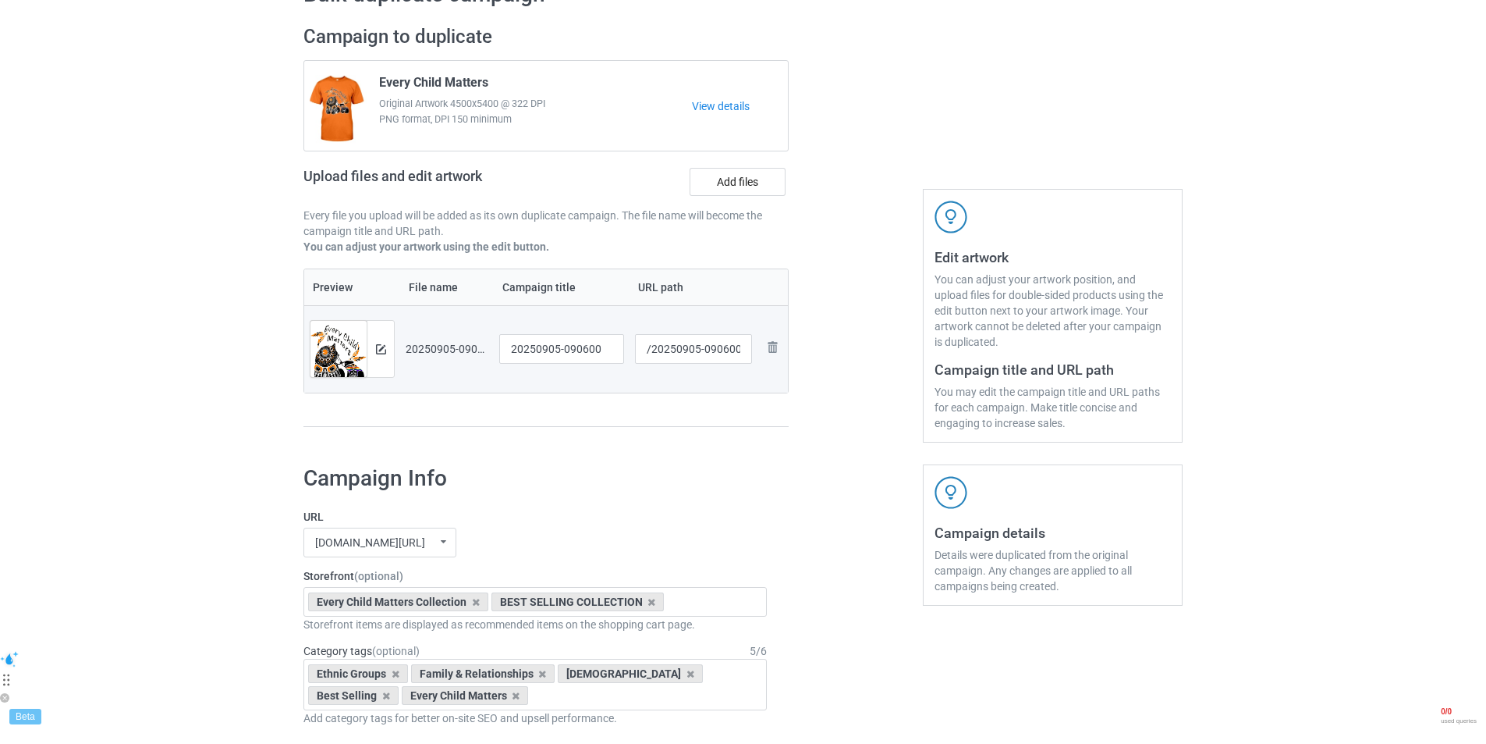
scroll to position [173, 0]
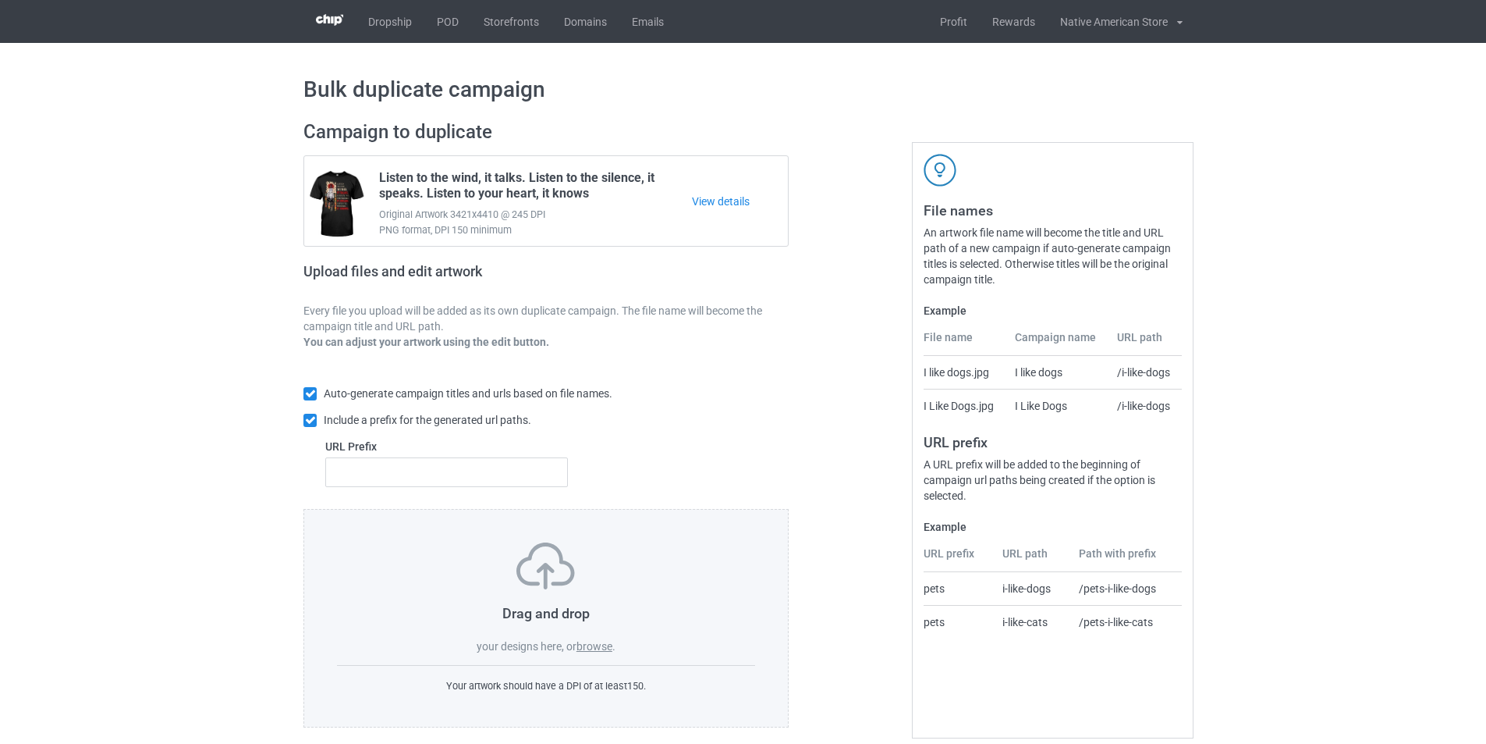
click at [598, 644] on label "browse" at bounding box center [595, 646] width 36 height 12
click at [0, 0] on input "browse" at bounding box center [0, 0] width 0 height 0
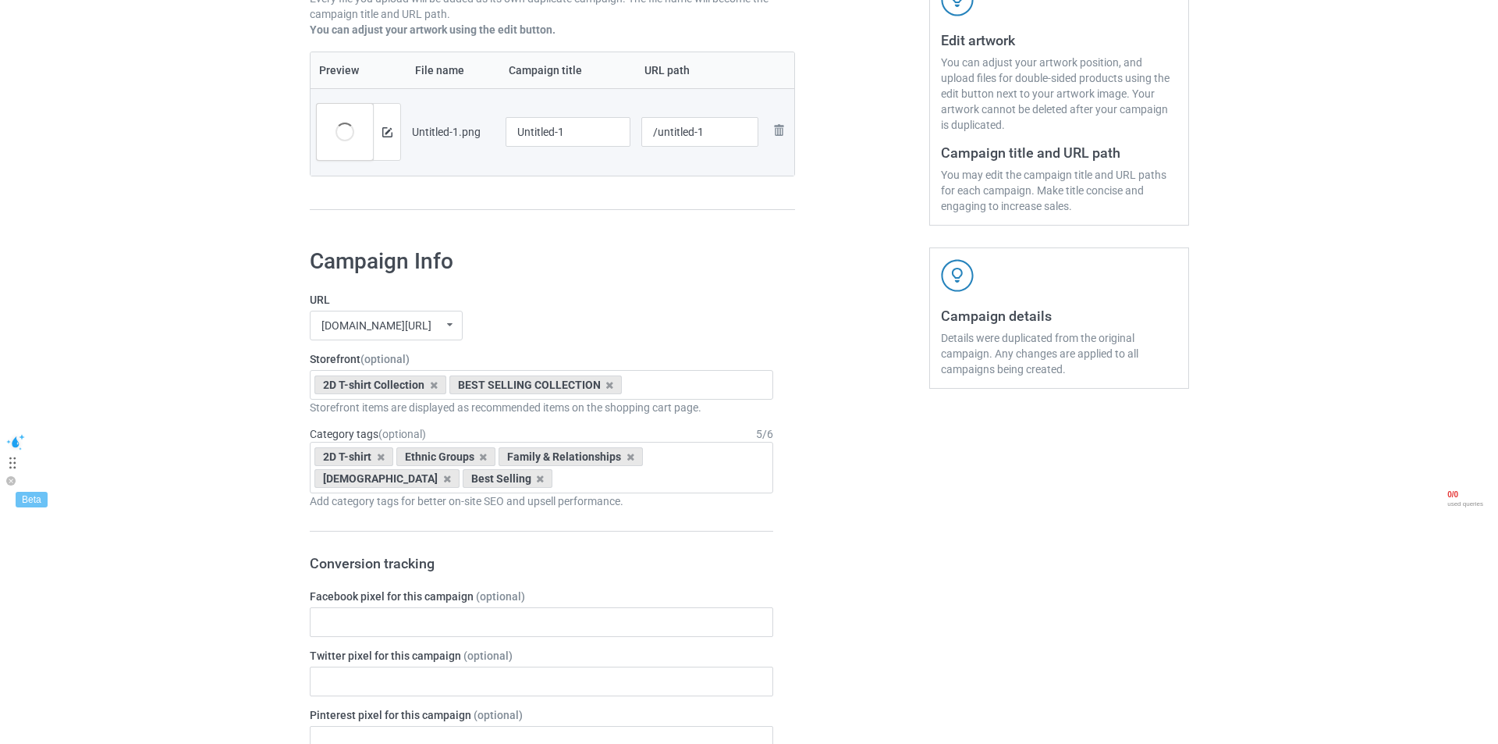
scroll to position [234, 0]
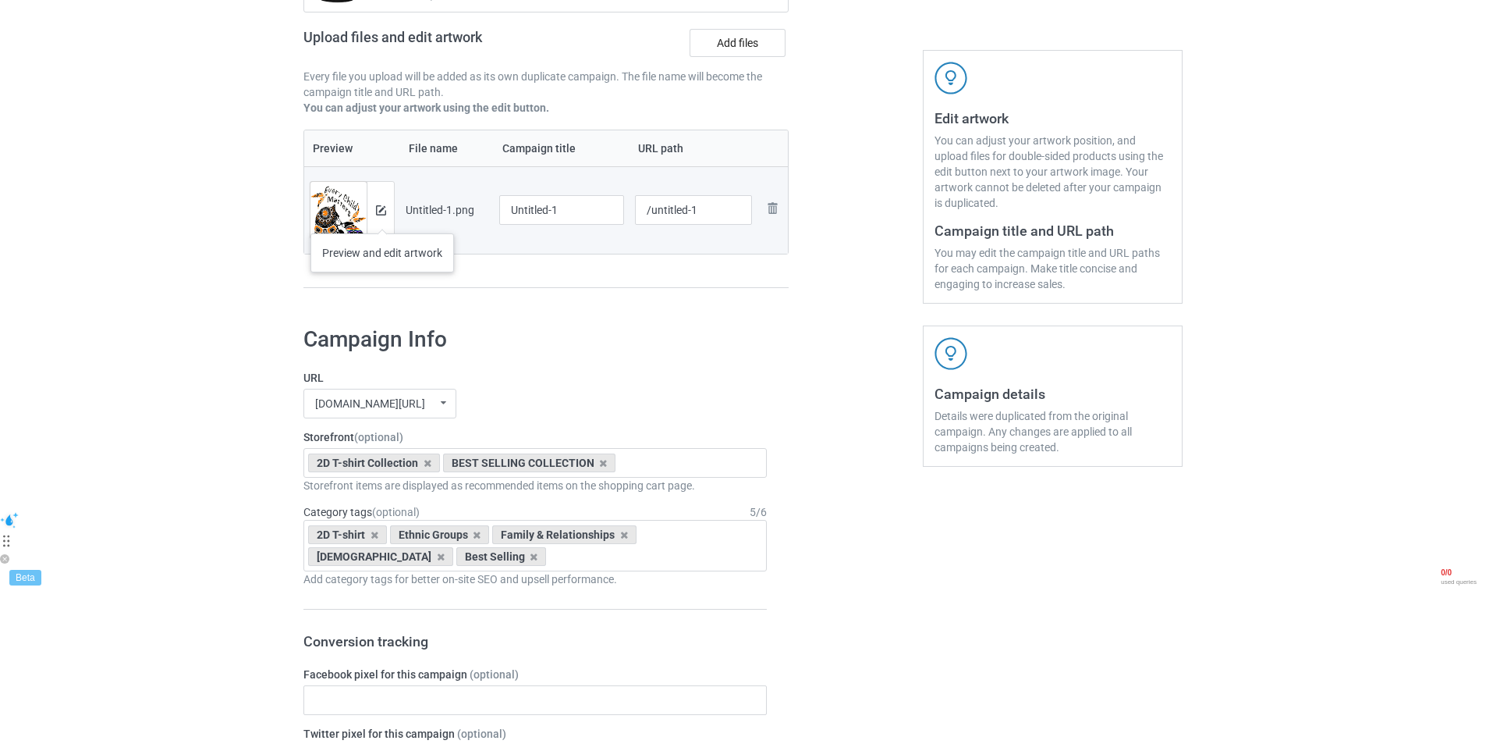
click at [382, 218] on div at bounding box center [380, 210] width 27 height 56
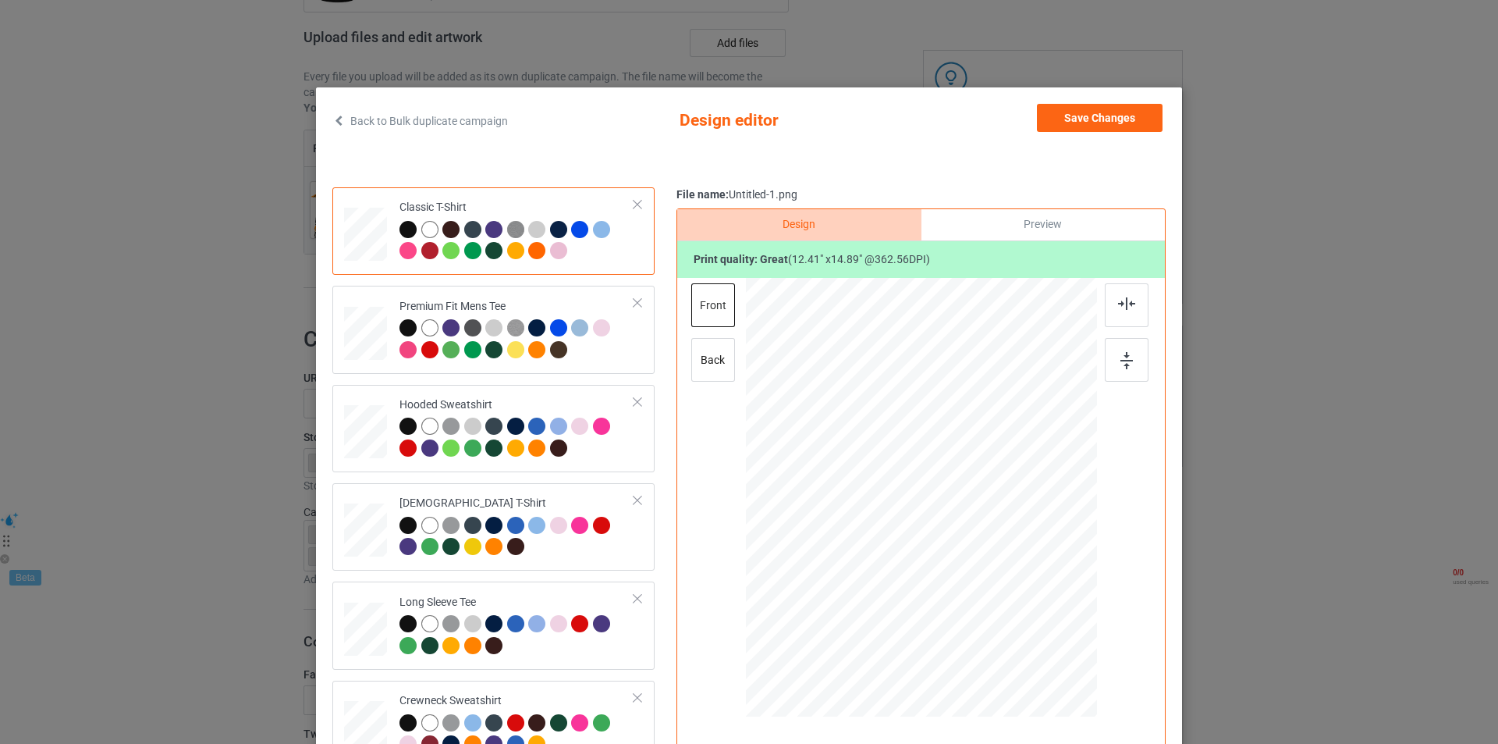
scroll to position [157, 0]
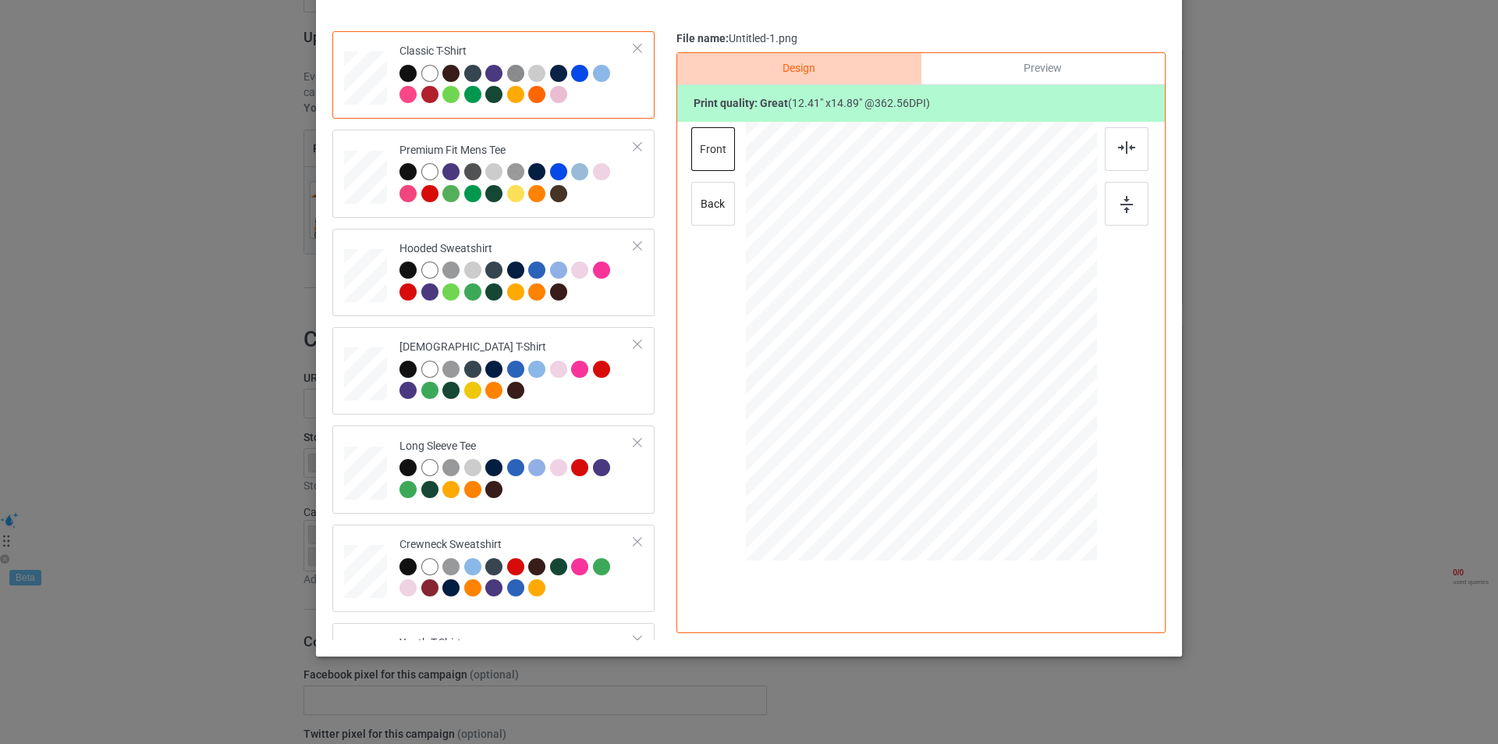
click at [1269, 349] on div "Back to Bulk duplicate campaign Design editor Save Changes Classic T-Shirt Prem…" at bounding box center [749, 372] width 1498 height 744
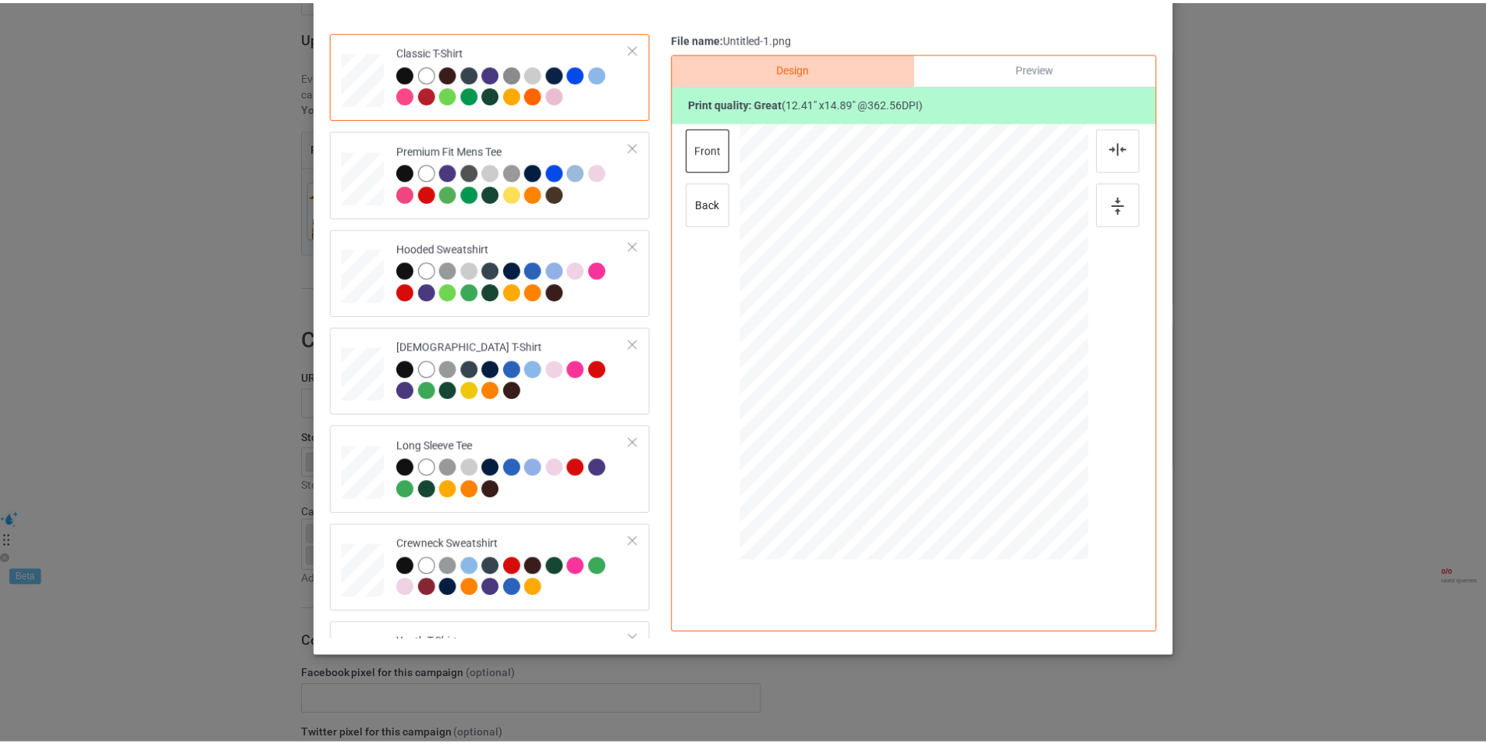
scroll to position [0, 0]
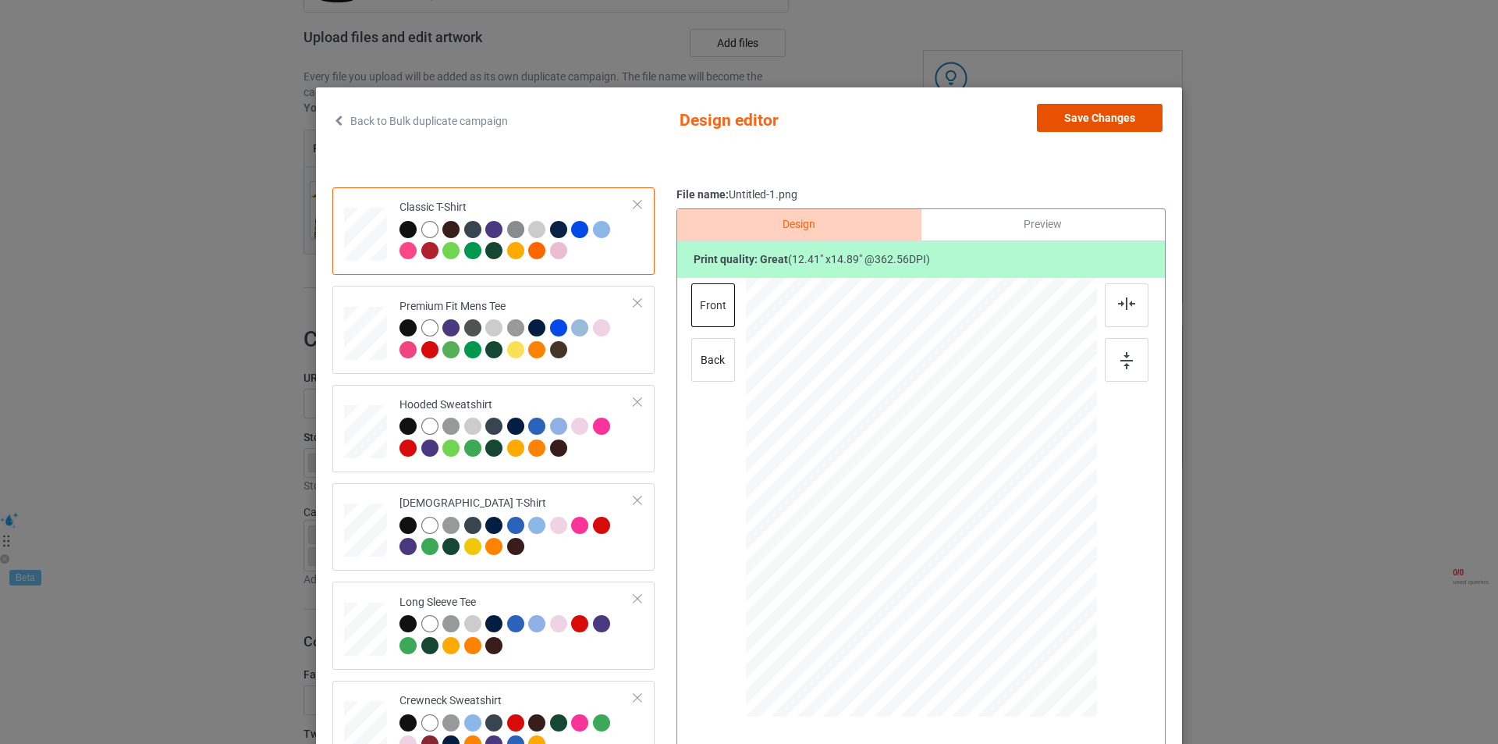
click at [1089, 119] on button "Save Changes" at bounding box center [1100, 118] width 126 height 28
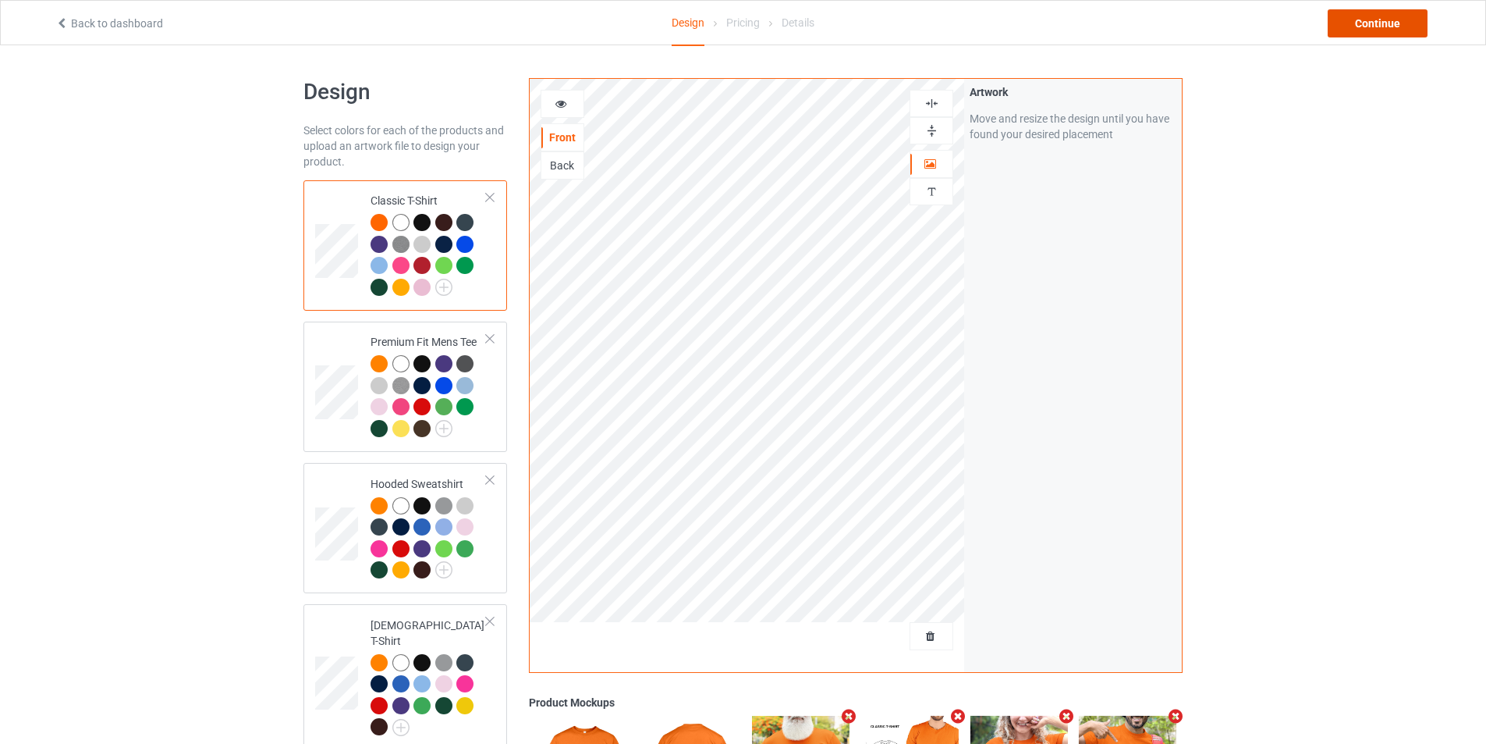
click at [1362, 31] on div "Continue" at bounding box center [1378, 23] width 100 height 28
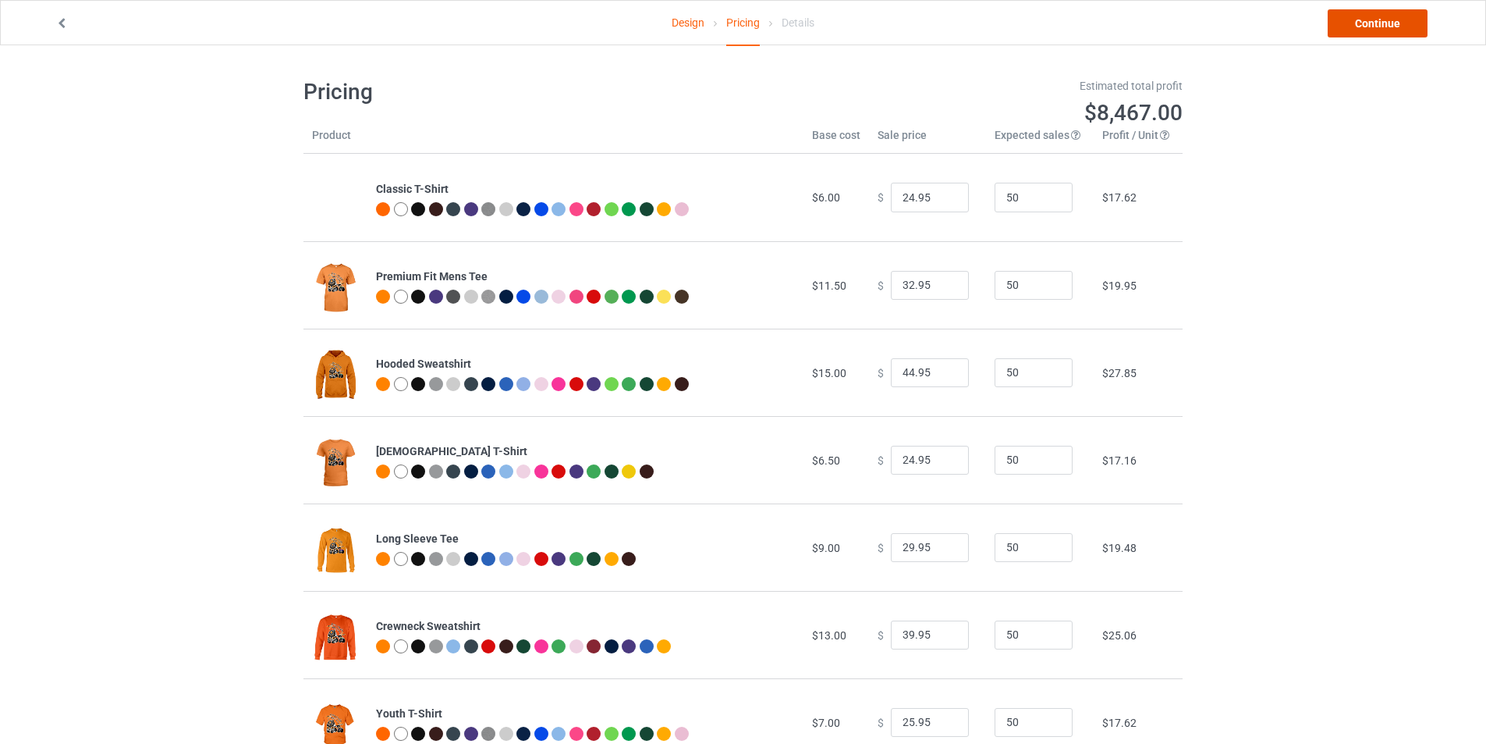
click at [1371, 28] on link "Continue" at bounding box center [1378, 23] width 100 height 28
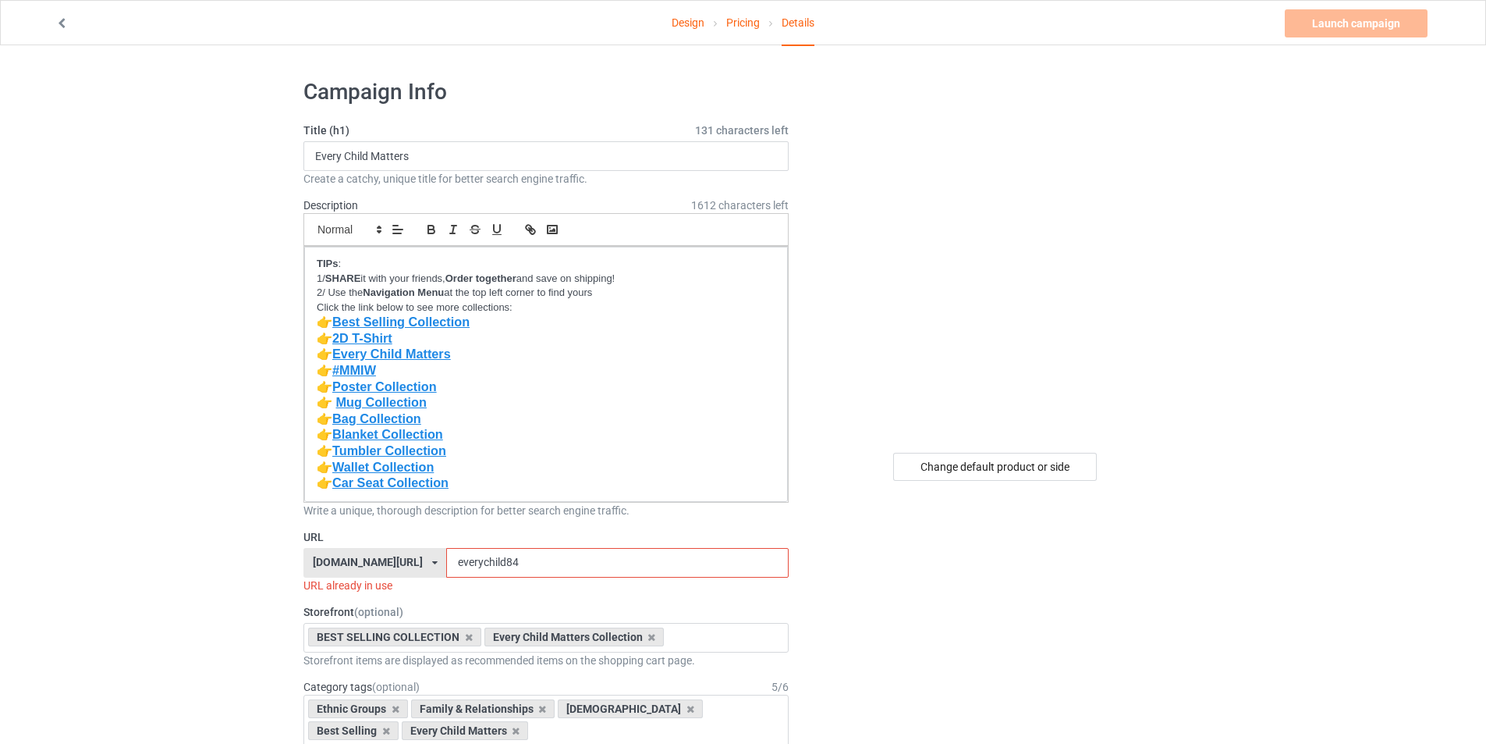
scroll to position [78, 0]
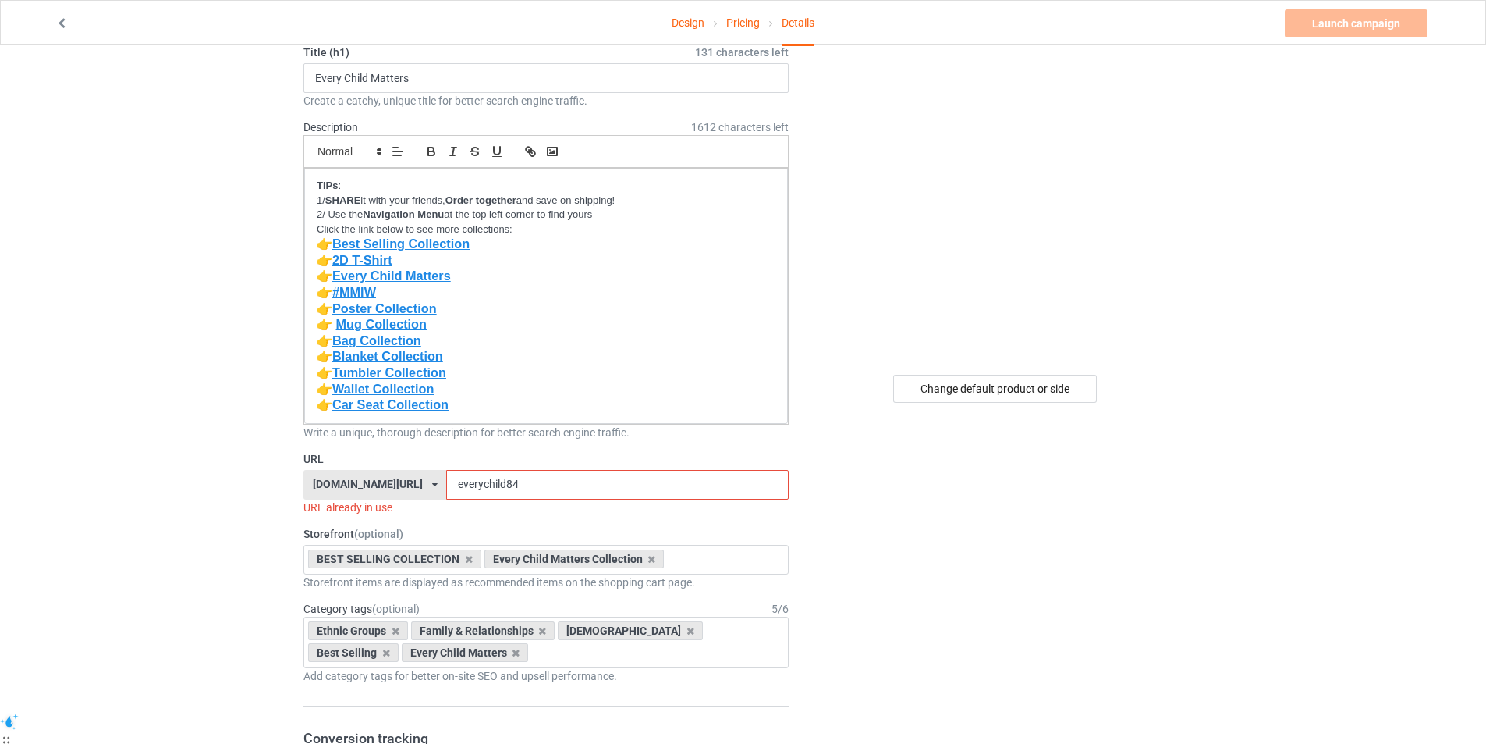
click at [396, 491] on div "welcomenativeculture.com/ bestgiftnative.com/ giftnativestore.com/ nativeameric…" at bounding box center [375, 485] width 143 height 30
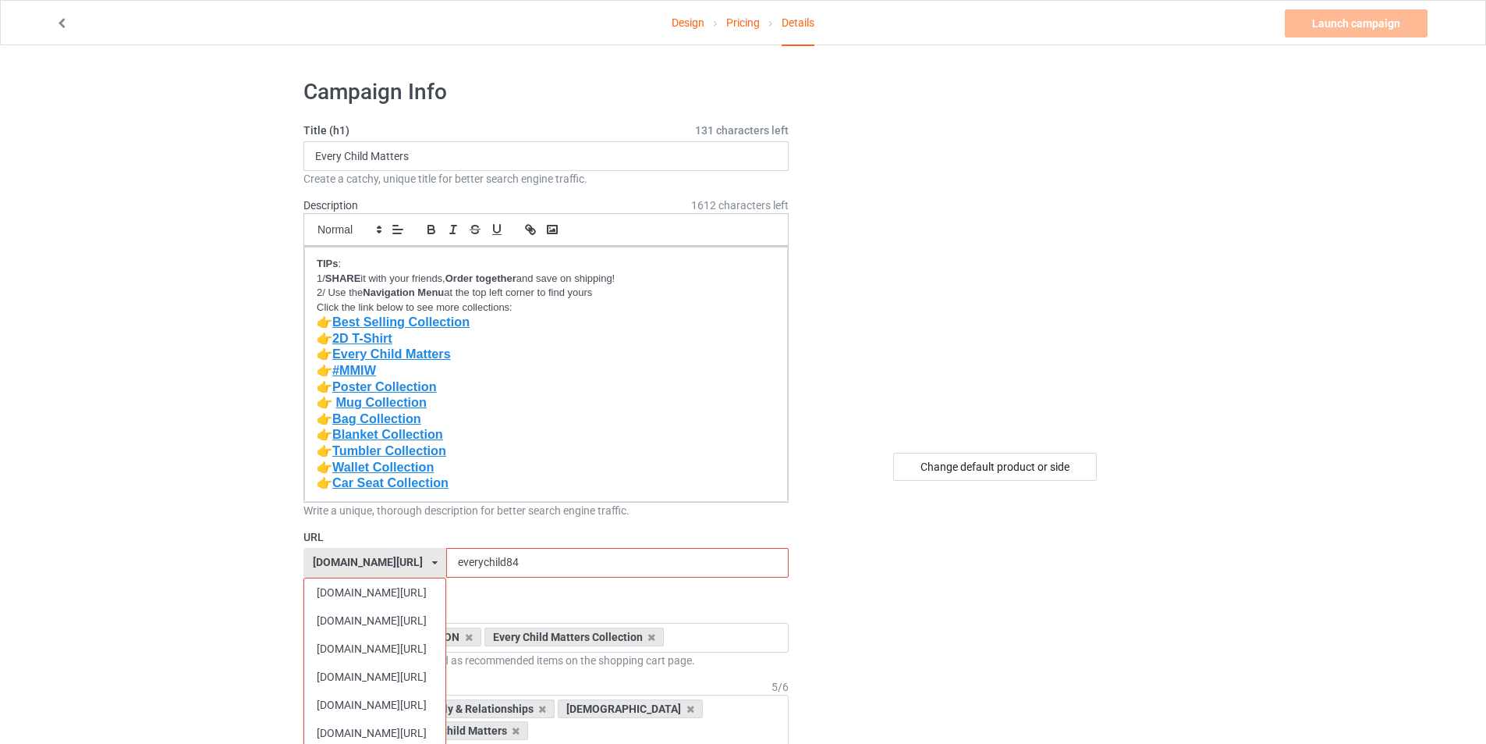
scroll to position [156, 0]
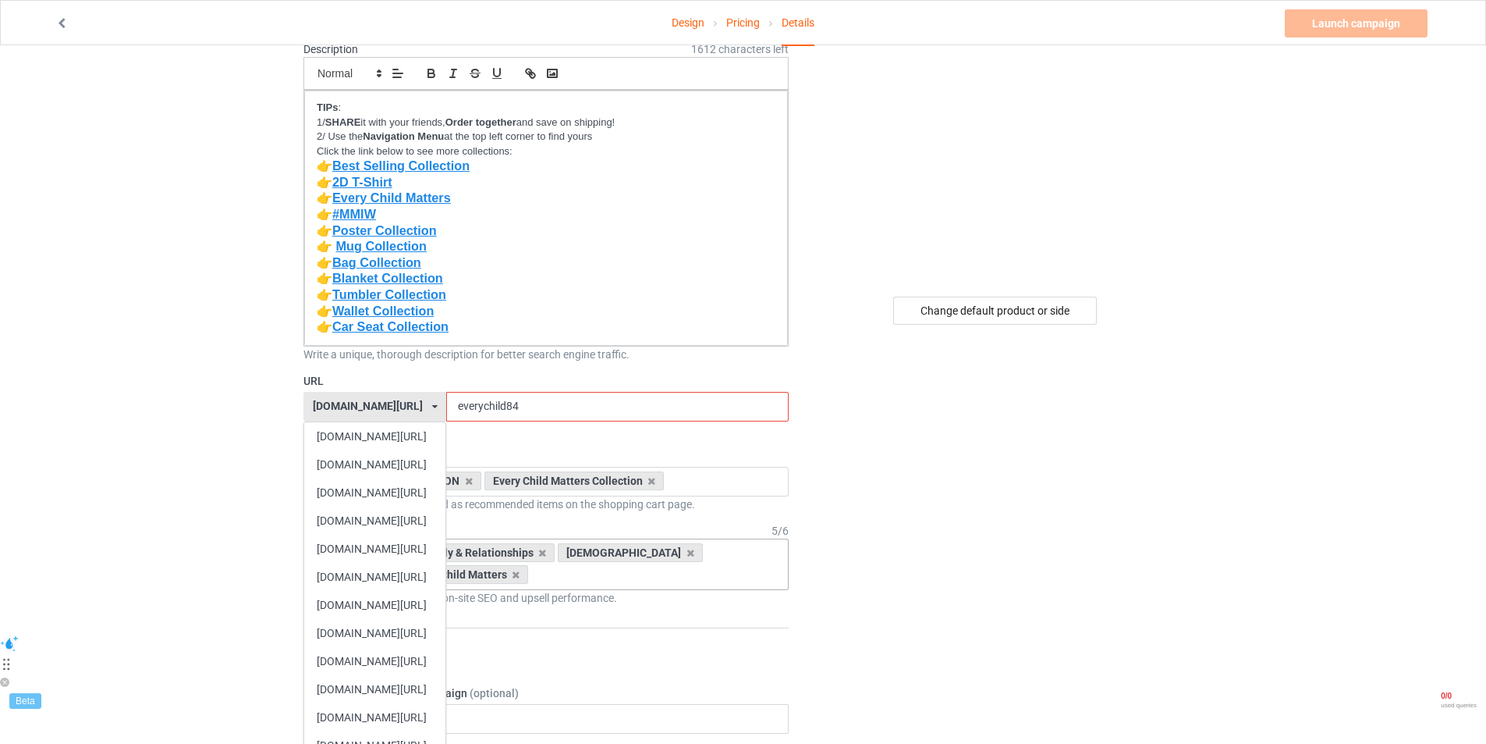
click at [357, 528] on div "nativebloodstore.com/" at bounding box center [374, 520] width 141 height 28
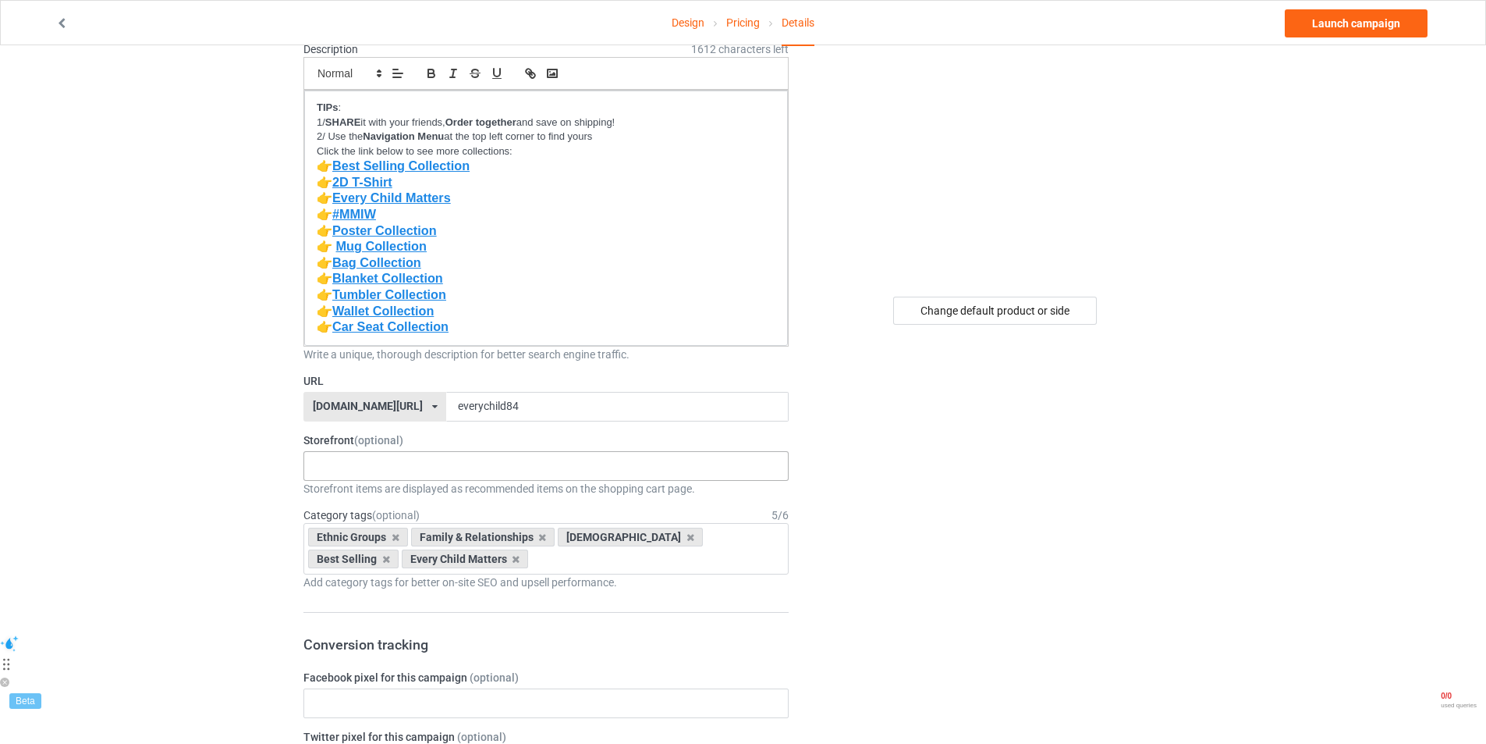
click at [421, 473] on div "Hooded Blanket Collection MMIW Collection Sticker Collection Car Seat Collectio…" at bounding box center [546, 466] width 485 height 30
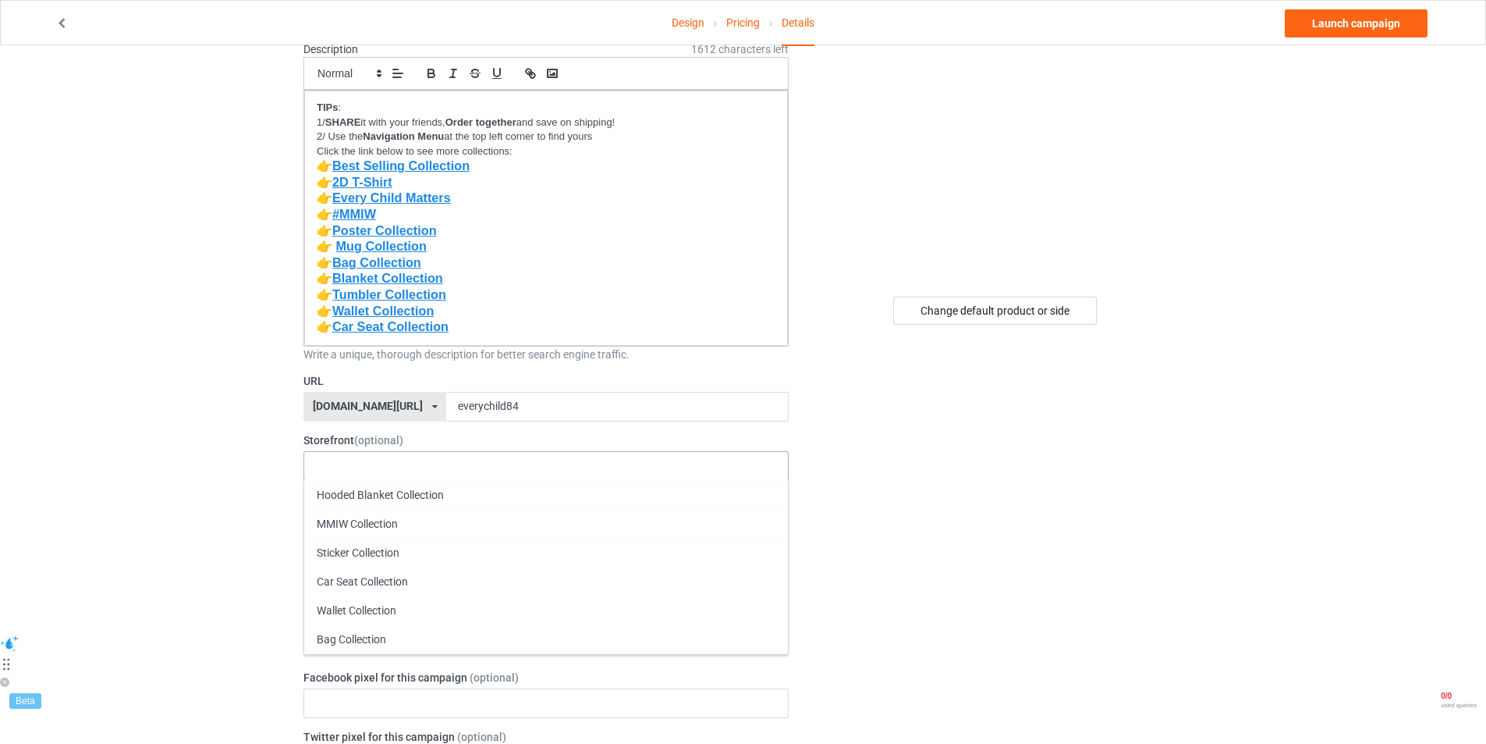
click at [418, 466] on div "Hooded Blanket Collection MMIW Collection Sticker Collection Car Seat Collectio…" at bounding box center [546, 466] width 485 height 30
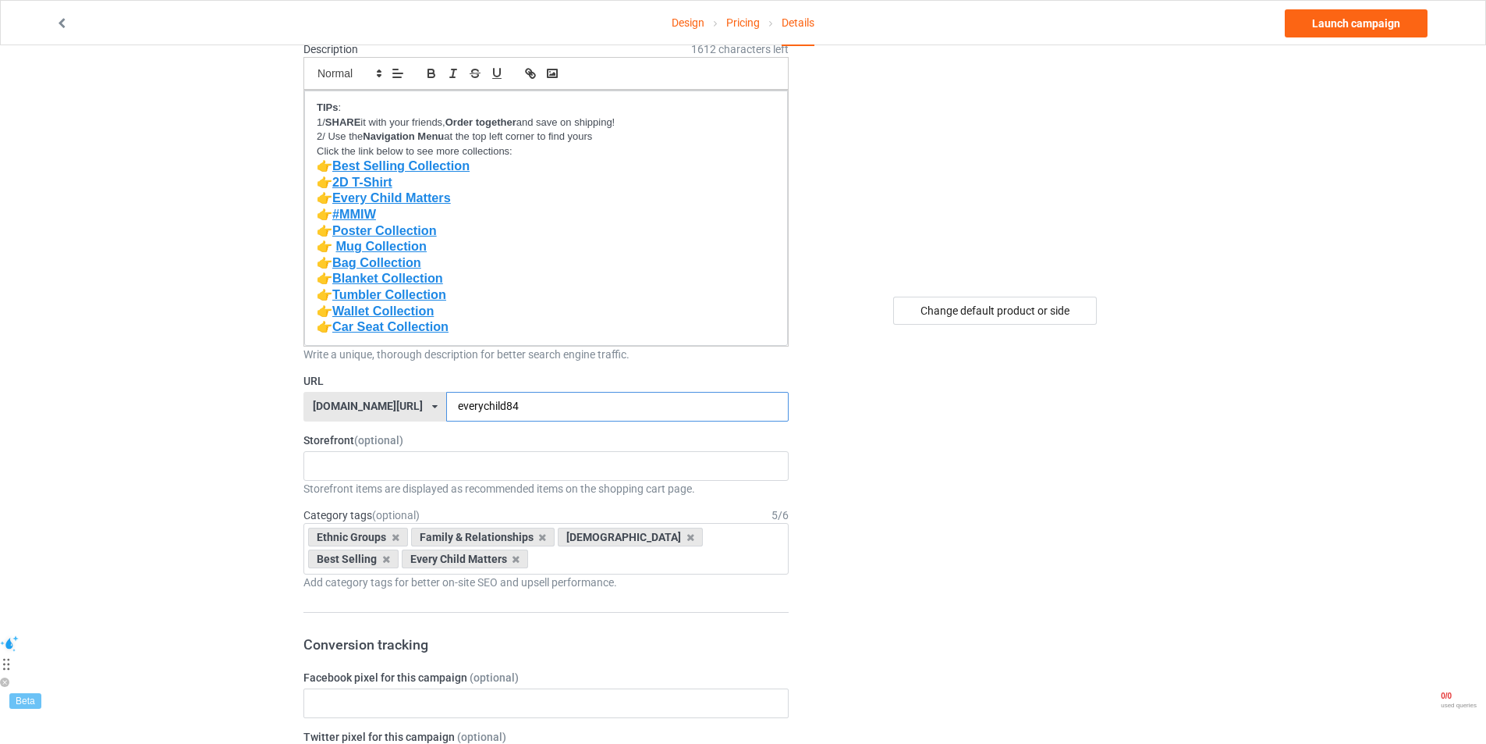
click at [528, 409] on input "everychild84" at bounding box center [617, 407] width 342 height 30
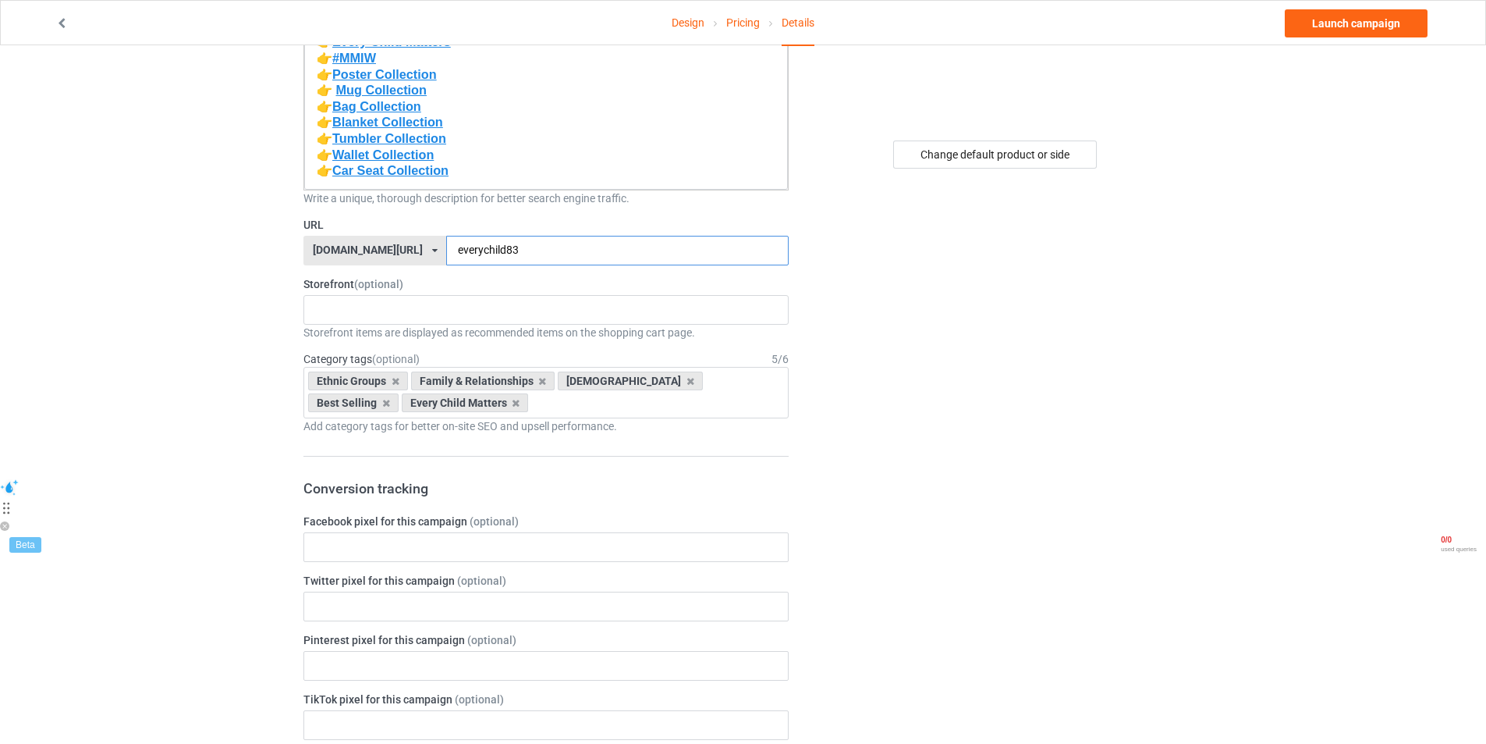
scroll to position [390, 0]
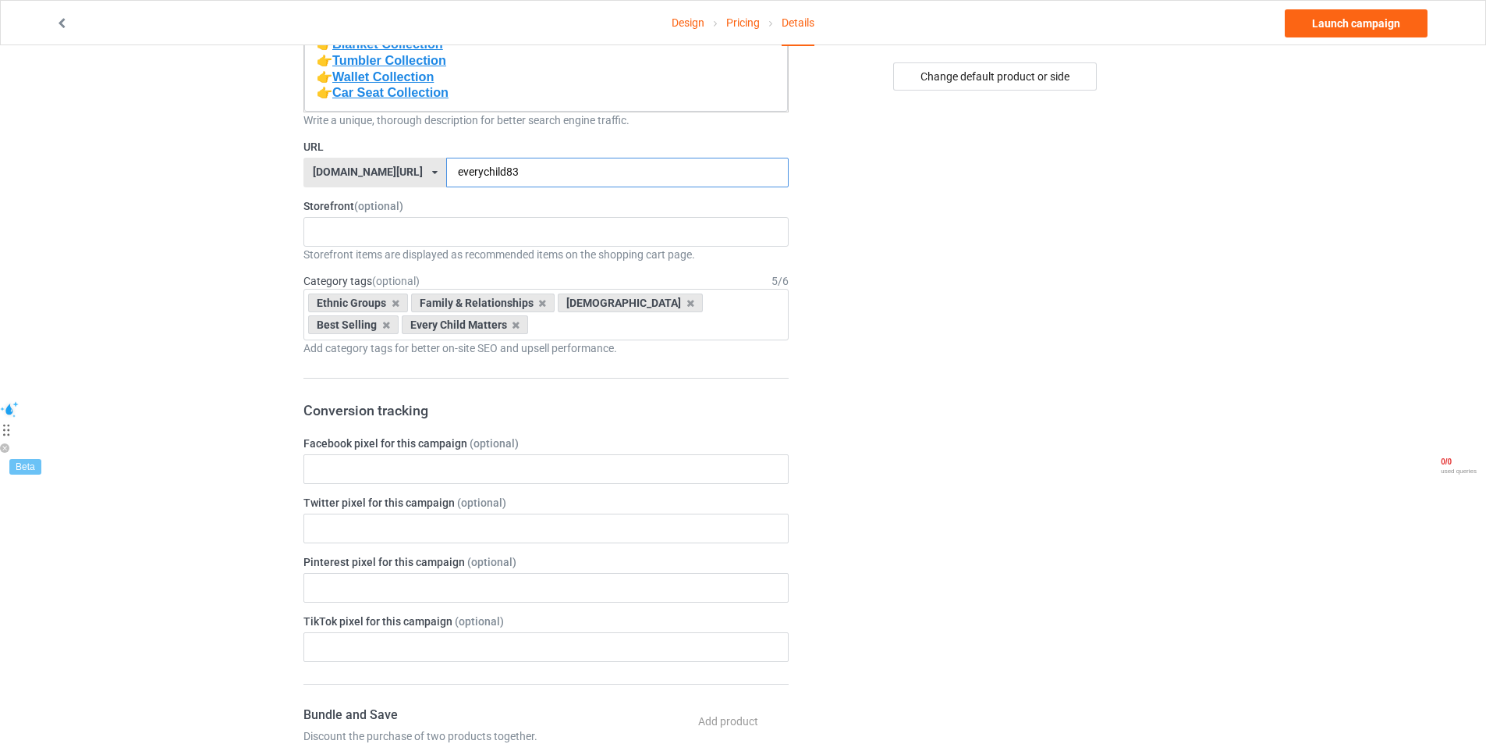
type input "everychild83"
click at [392, 228] on div "Hooded Blanket Collection MMIW Collection Sticker Collection Car Seat Collectio…" at bounding box center [546, 232] width 485 height 30
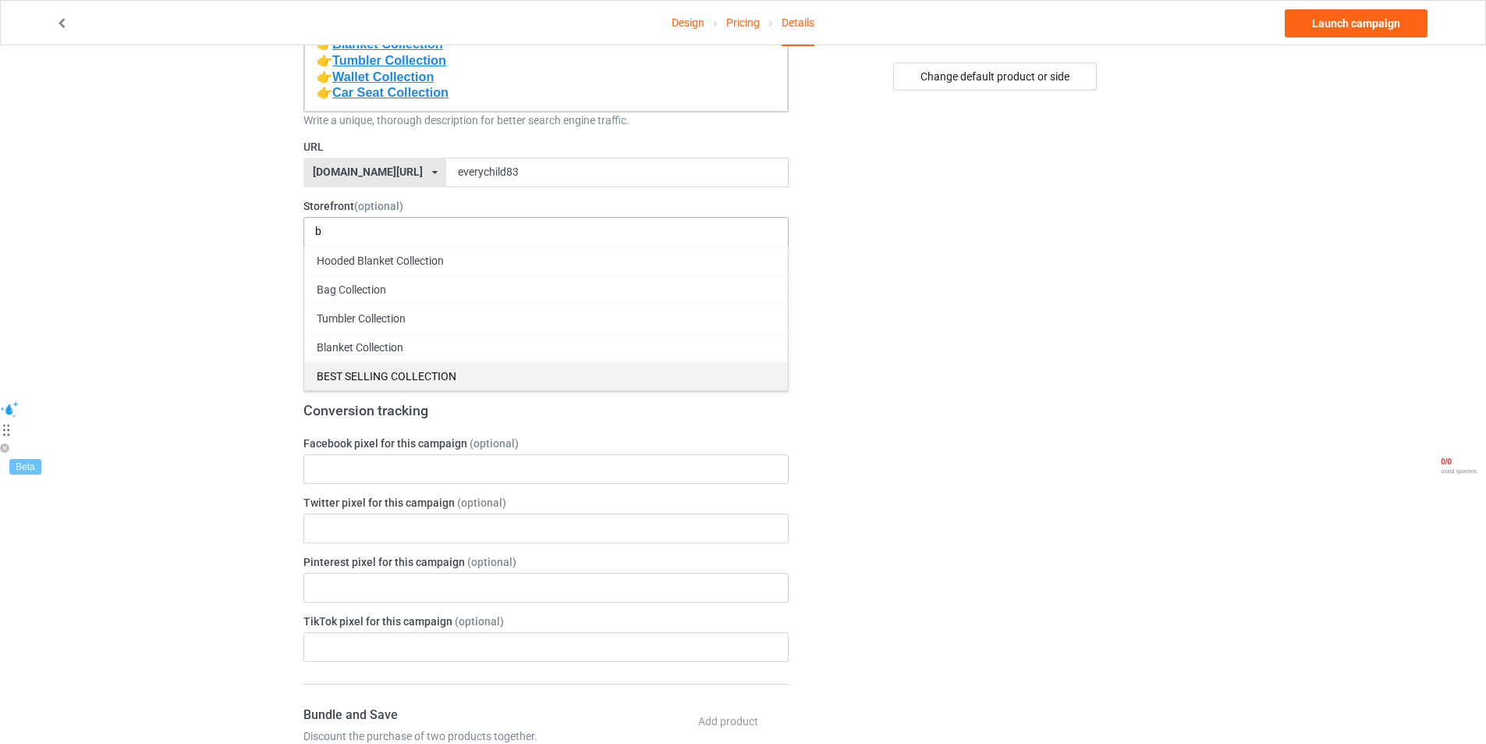
type input "b"
click at [438, 371] on div "BEST SELLING COLLECTION" at bounding box center [546, 375] width 484 height 29
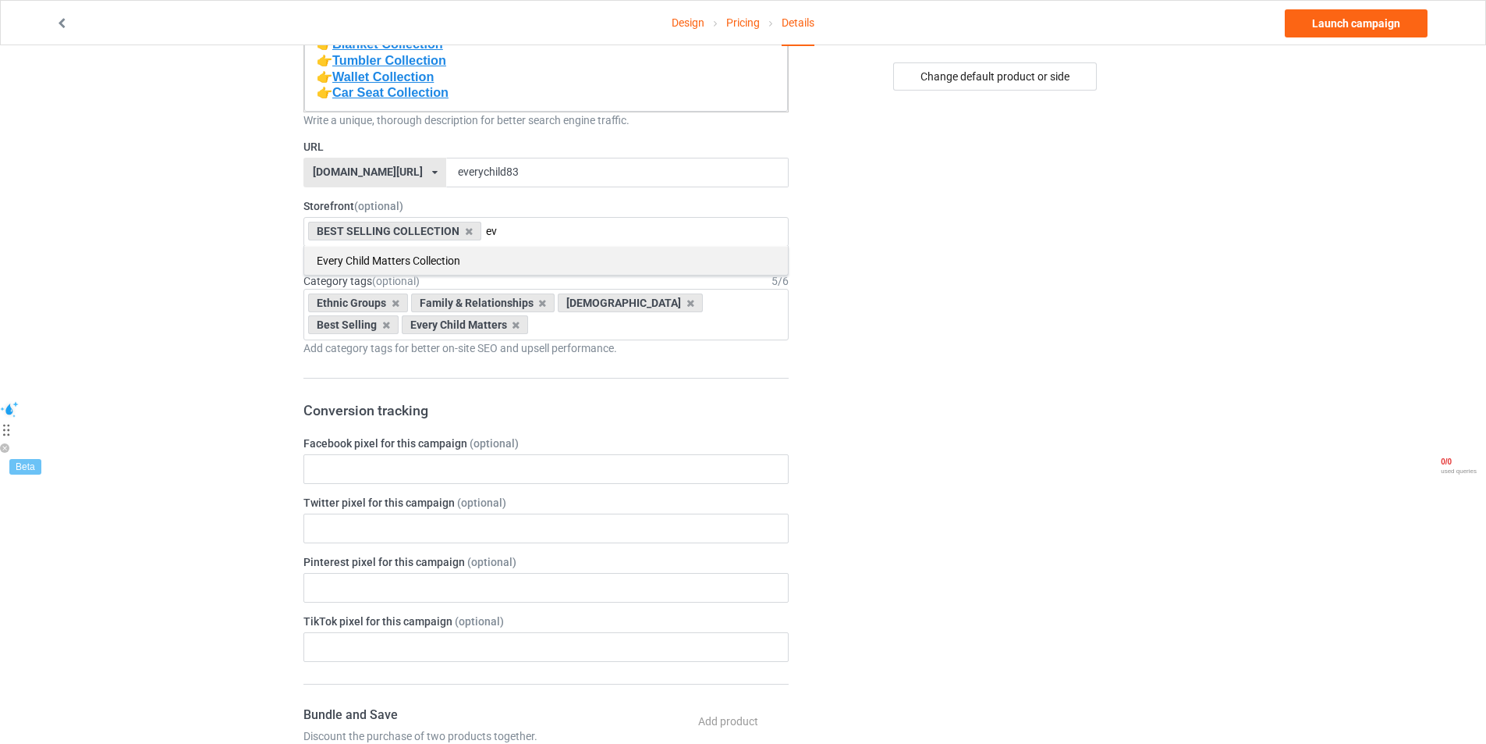
type input "ev"
click at [433, 265] on div "Every Child Matters Collection" at bounding box center [546, 260] width 484 height 29
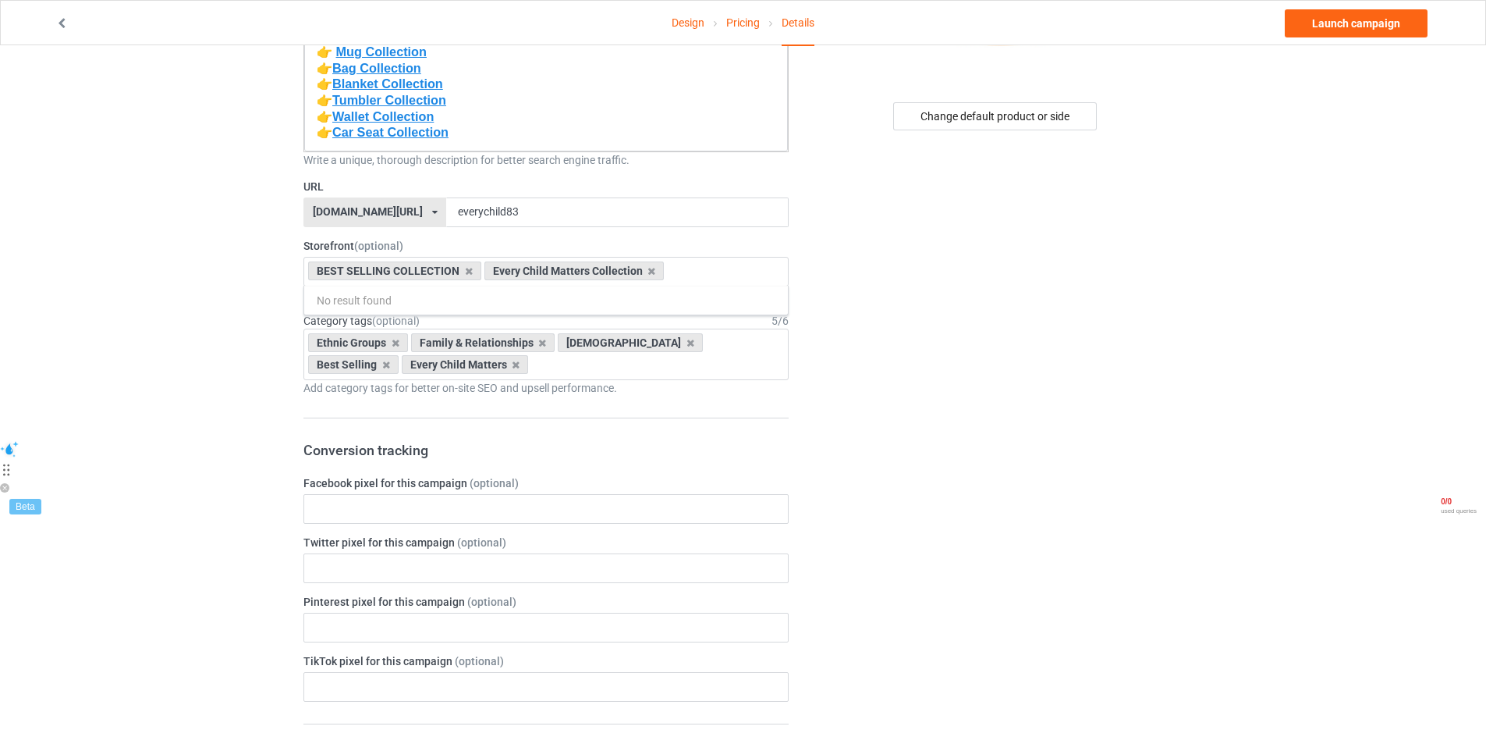
scroll to position [38, 0]
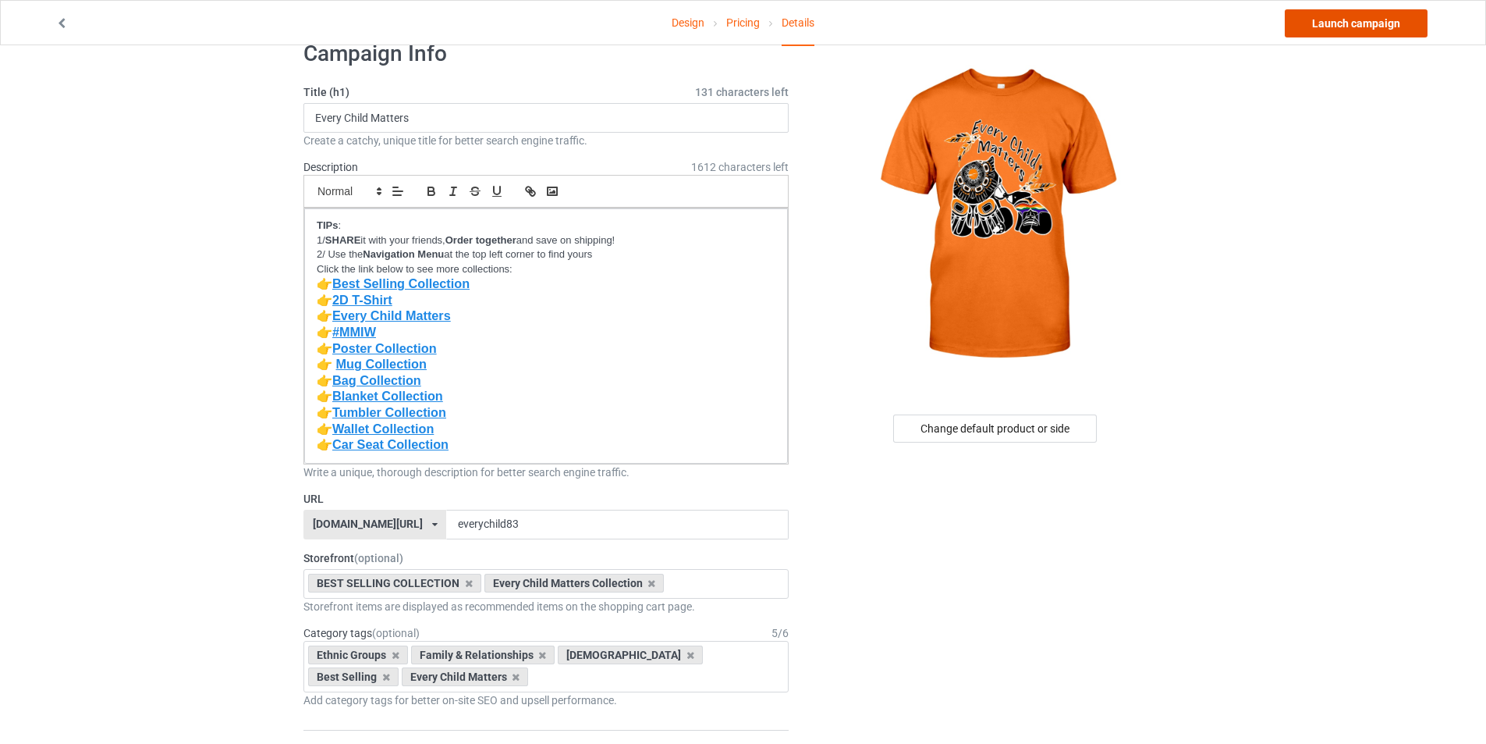
click at [1361, 30] on link "Launch campaign" at bounding box center [1356, 23] width 143 height 28
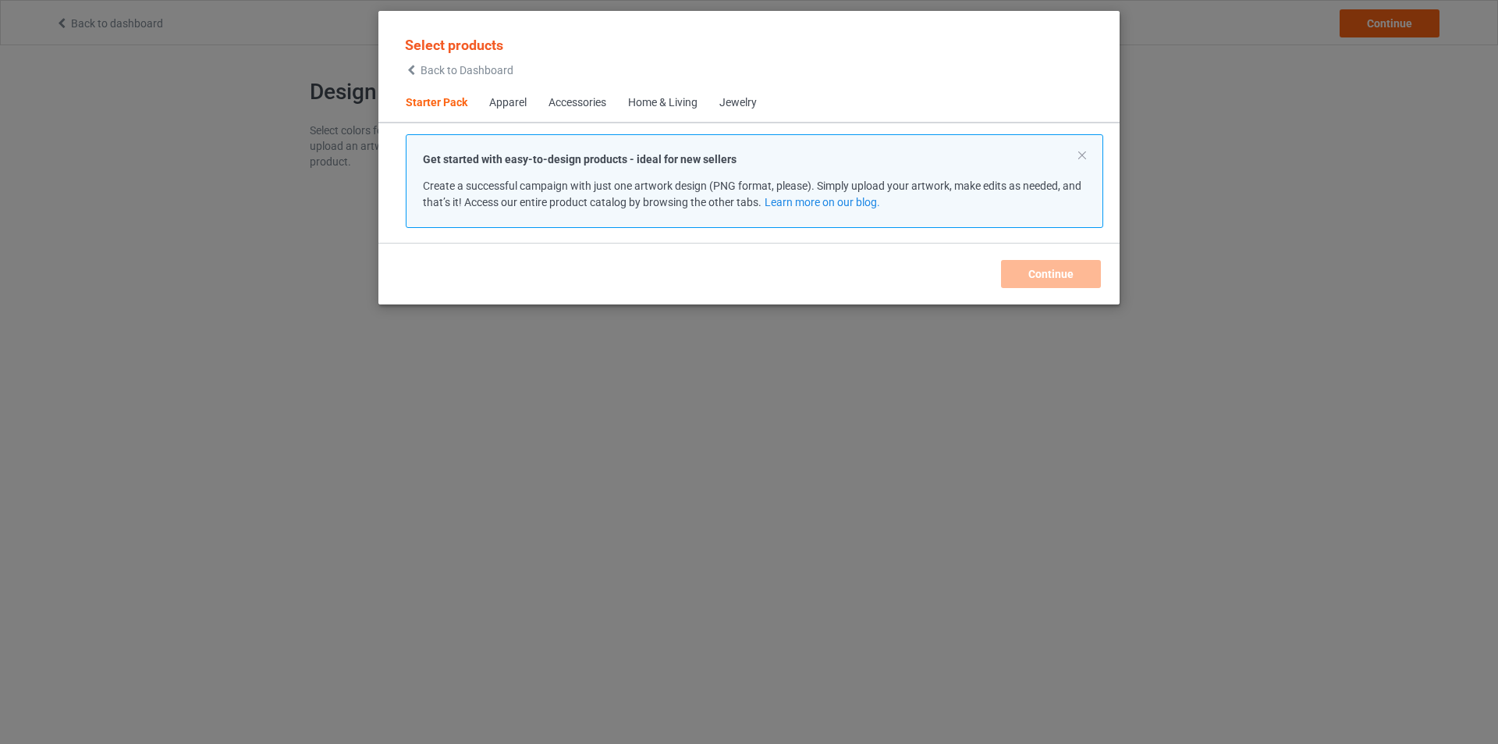
scroll to position [20, 0]
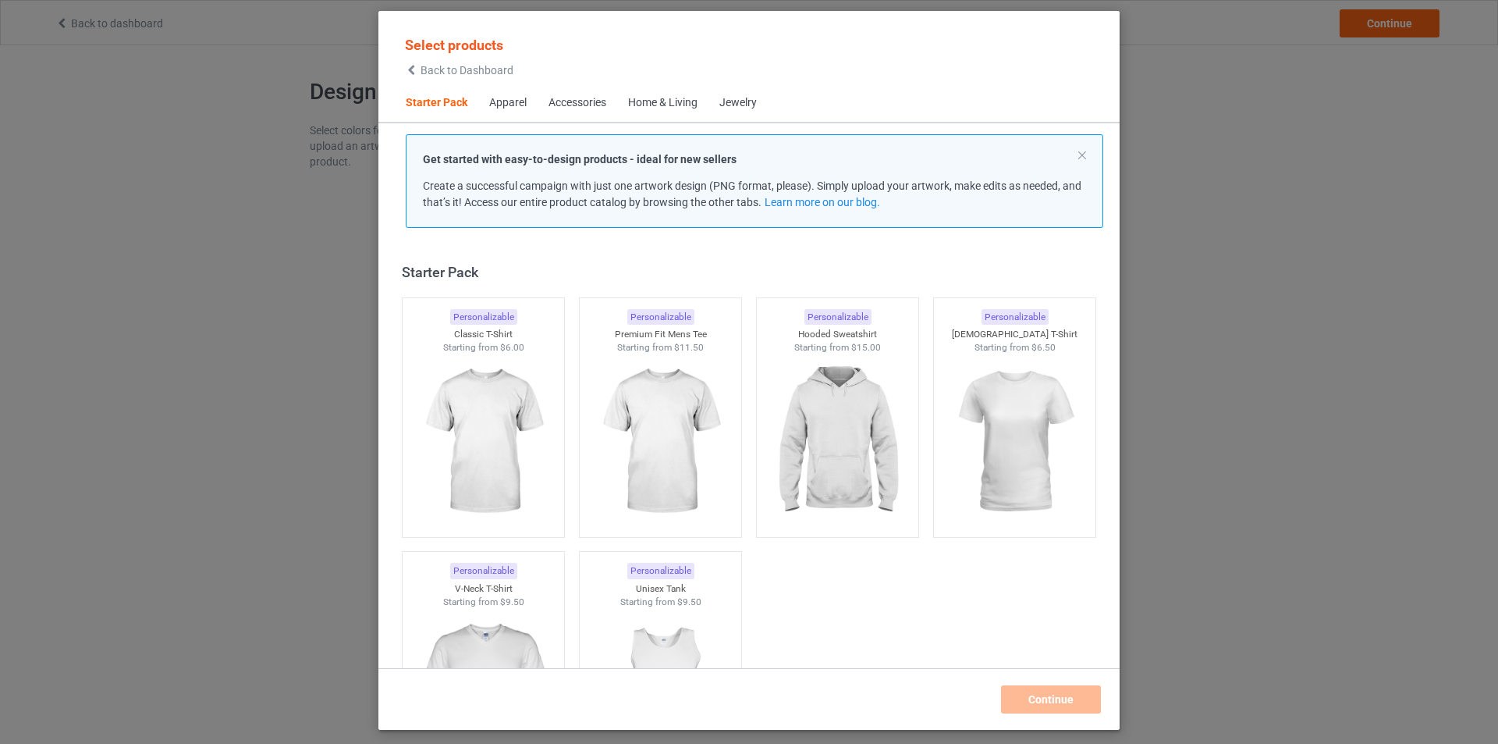
scroll to position [20, 0]
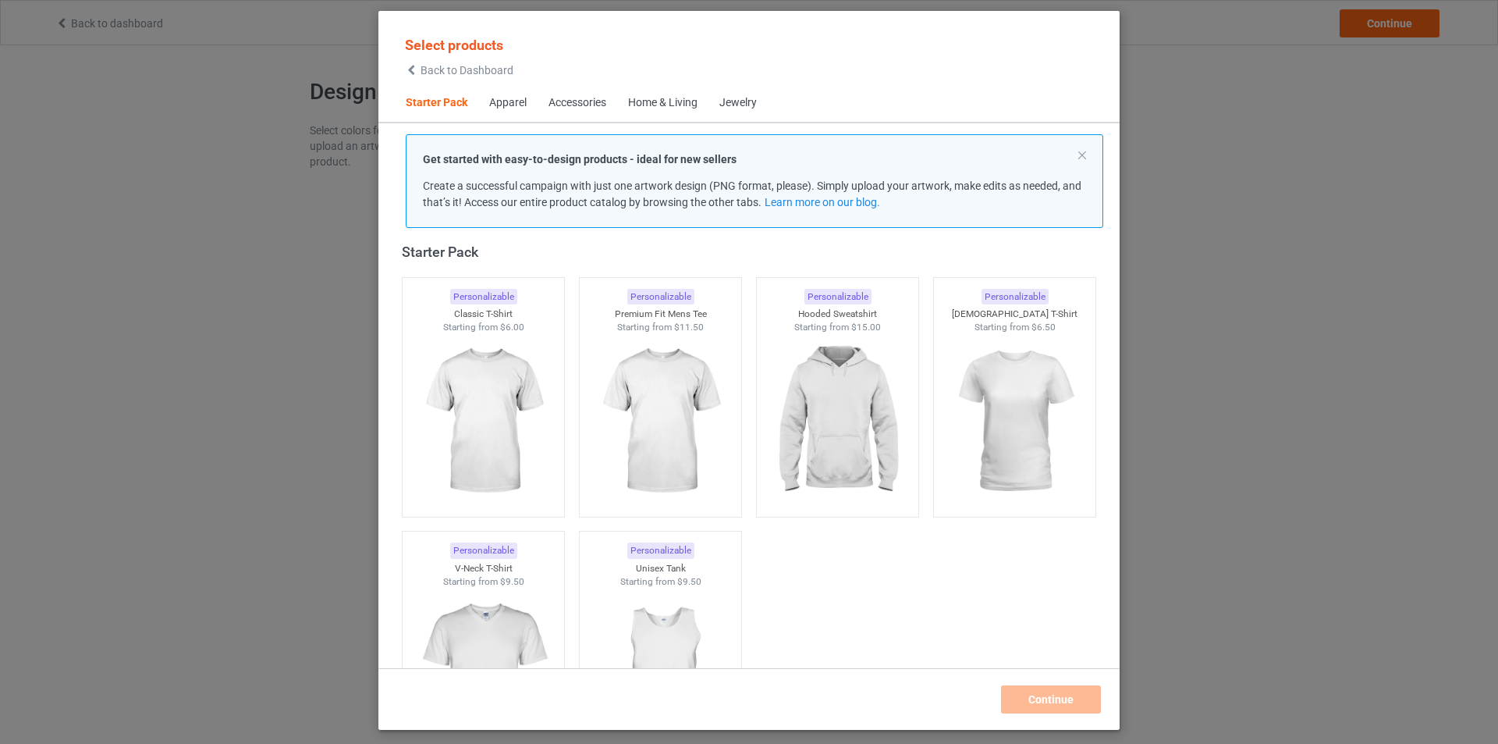
click at [1177, 88] on div "Select products Back to Dashboard Starter Pack Apparel Accessories Home & Livin…" at bounding box center [749, 372] width 1498 height 744
drag, startPoint x: 327, startPoint y: 99, endPoint x: 275, endPoint y: 101, distance: 51.5
click at [290, 101] on div "Select products Back to Dashboard Starter Pack Apparel Accessories Home & Livin…" at bounding box center [749, 372] width 1498 height 744
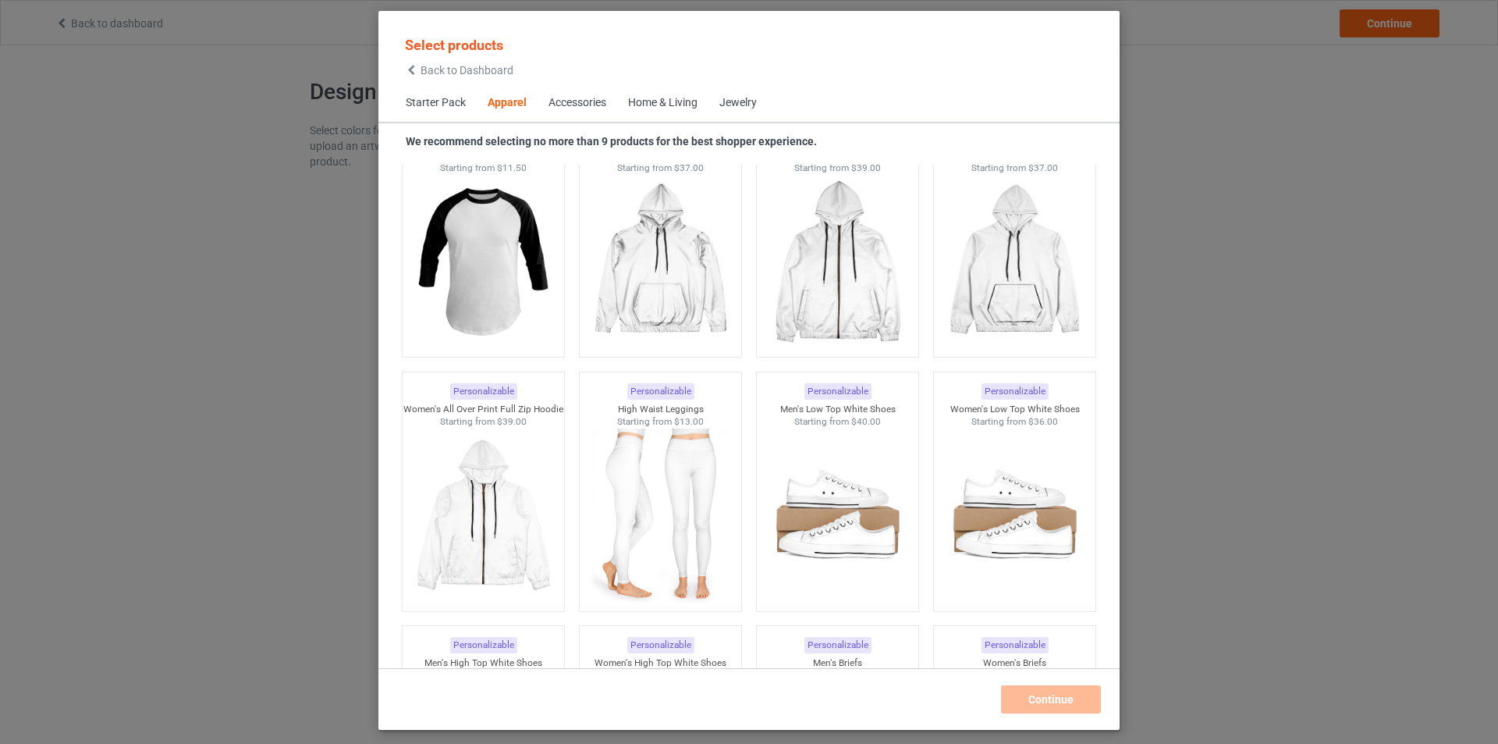
scroll to position [1815, 0]
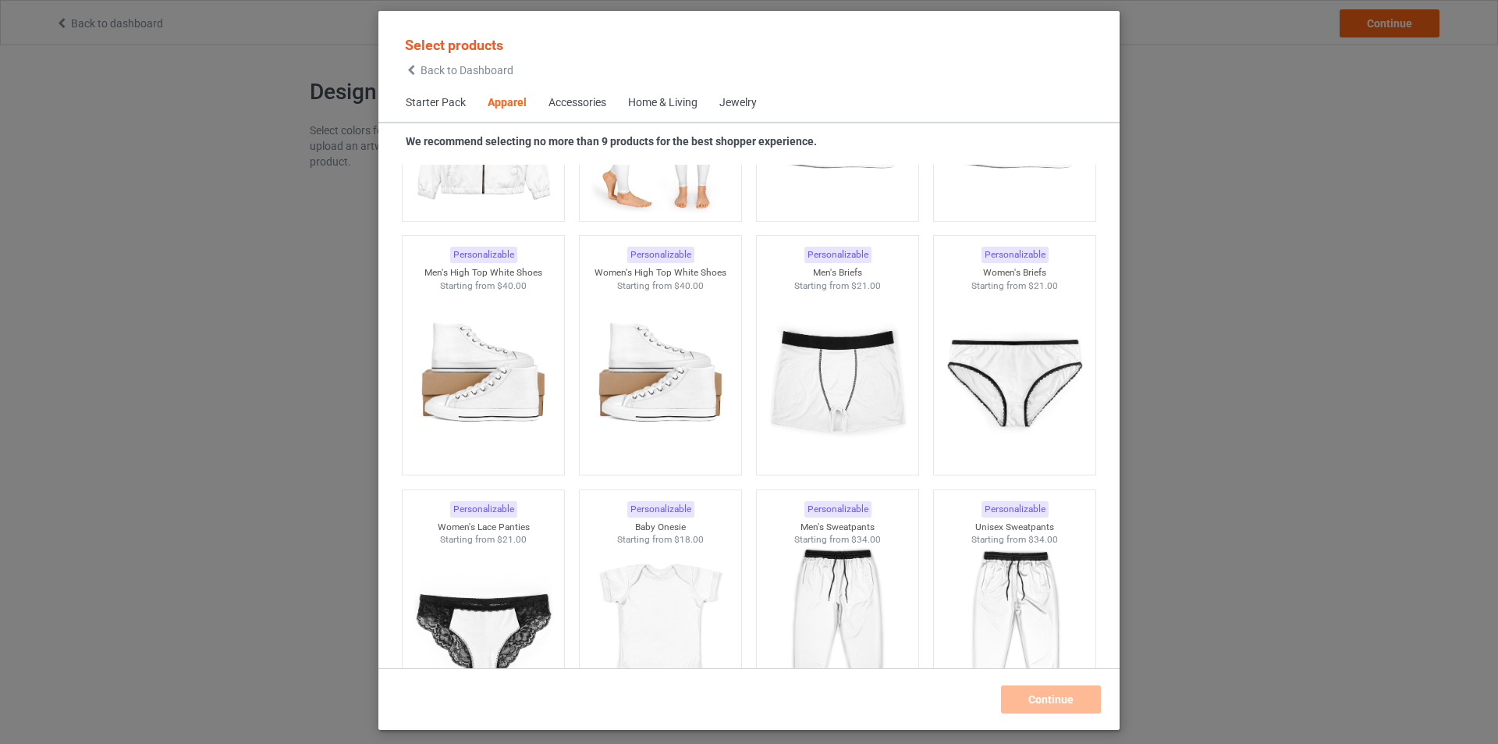
click at [1284, 172] on div "Select products Back to Dashboard Starter Pack Apparel Accessories Home & Livin…" at bounding box center [749, 372] width 1498 height 744
